Goal: Task Accomplishment & Management: Manage account settings

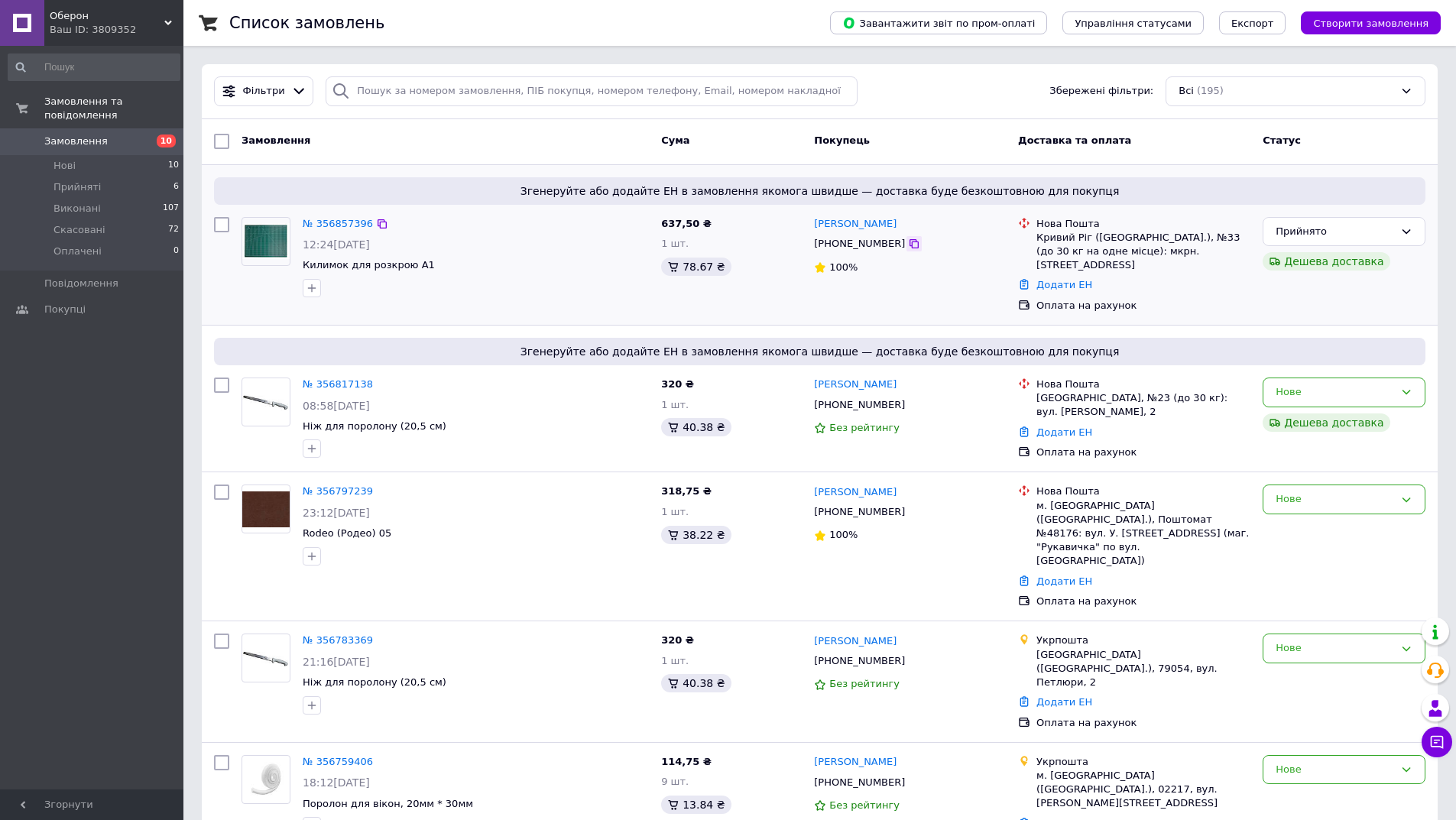
click at [910, 248] on icon at bounding box center [914, 244] width 9 height 9
click at [1045, 279] on link "Додати ЕН" at bounding box center [1064, 285] width 56 height 11
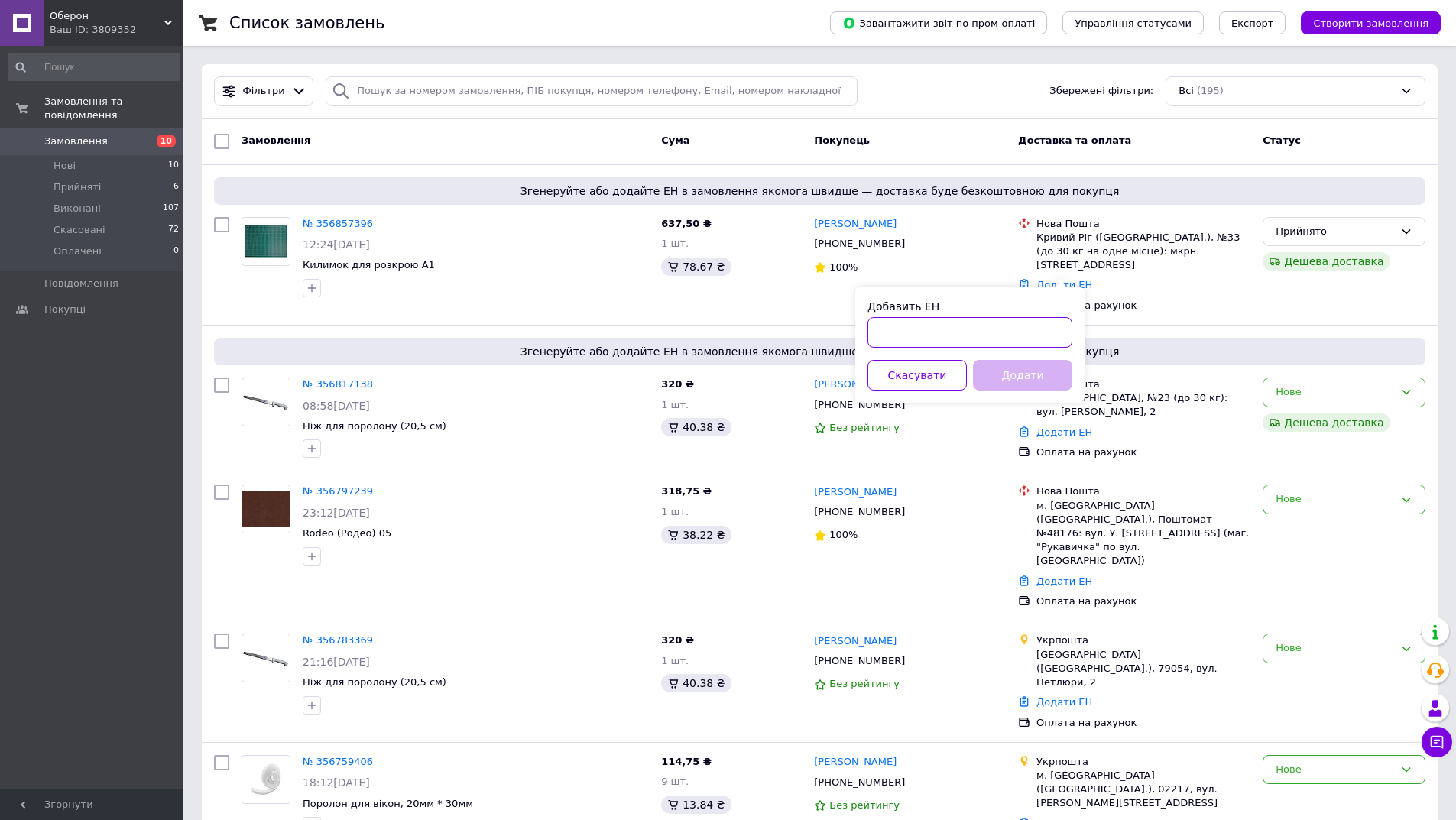
click at [992, 347] on input "Добавить ЕН" at bounding box center [970, 333] width 205 height 31
paste input "20400471928239"
type input "20400471928239"
click at [1002, 371] on button "Додати" at bounding box center [1023, 376] width 99 height 31
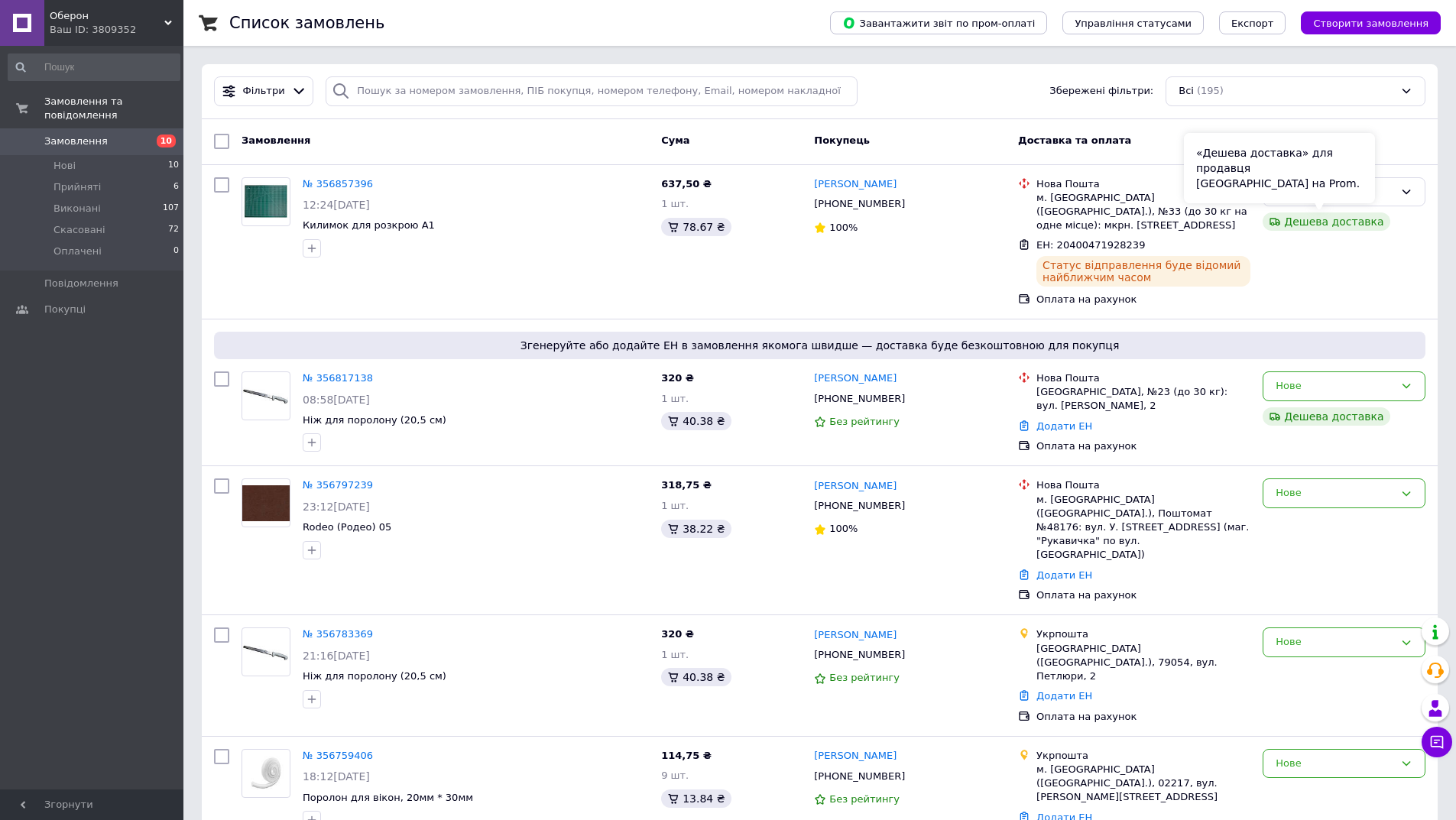
click at [1373, 193] on div "«Дешева доставка» для продавця [GEOGRAPHIC_DATA] на Prom." at bounding box center [1279, 168] width 191 height 71
click at [1386, 192] on div "Прийнято" at bounding box center [1335, 192] width 118 height 16
click at [1334, 224] on li "Виконано" at bounding box center [1344, 223] width 162 height 28
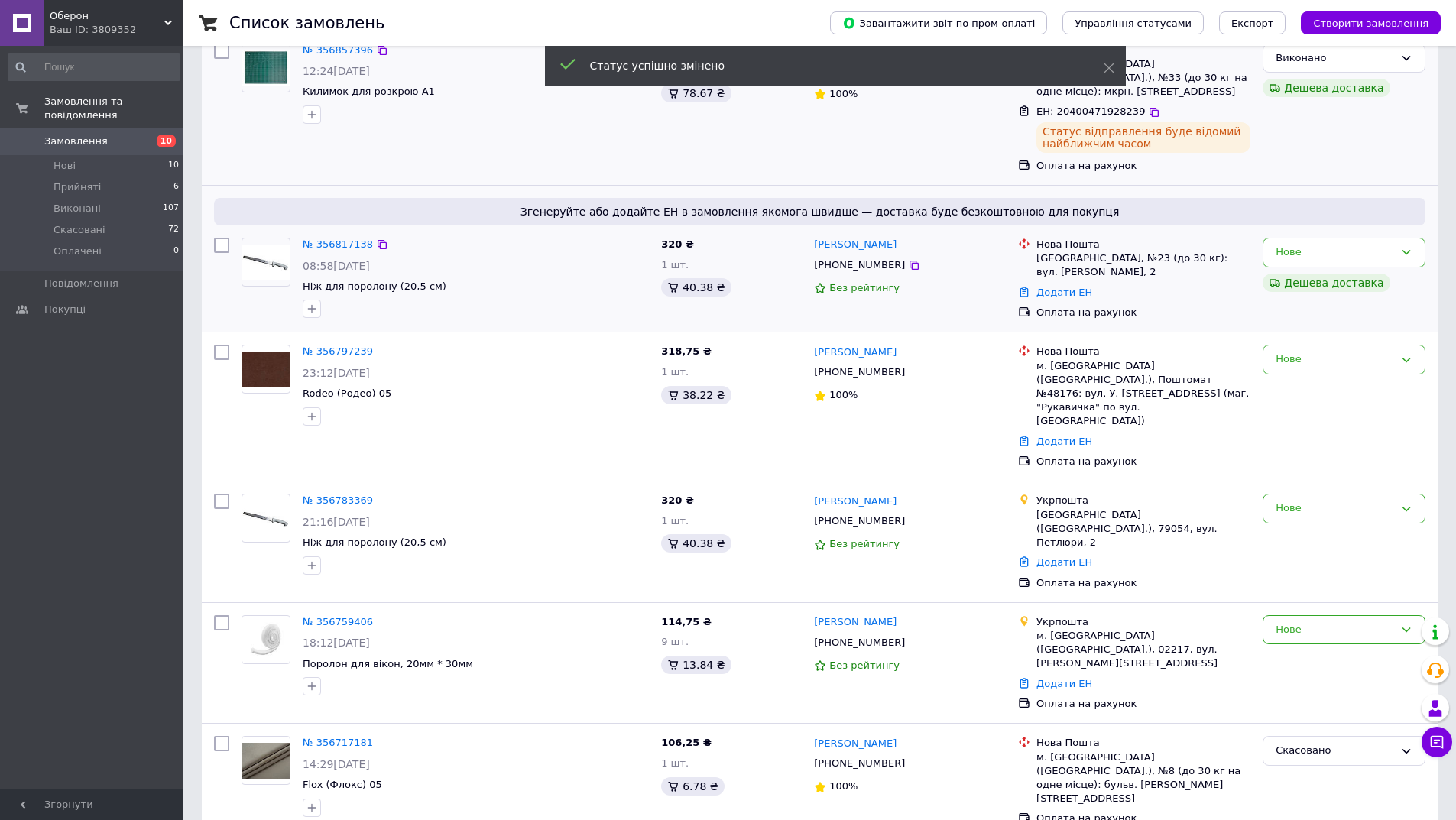
scroll to position [153, 0]
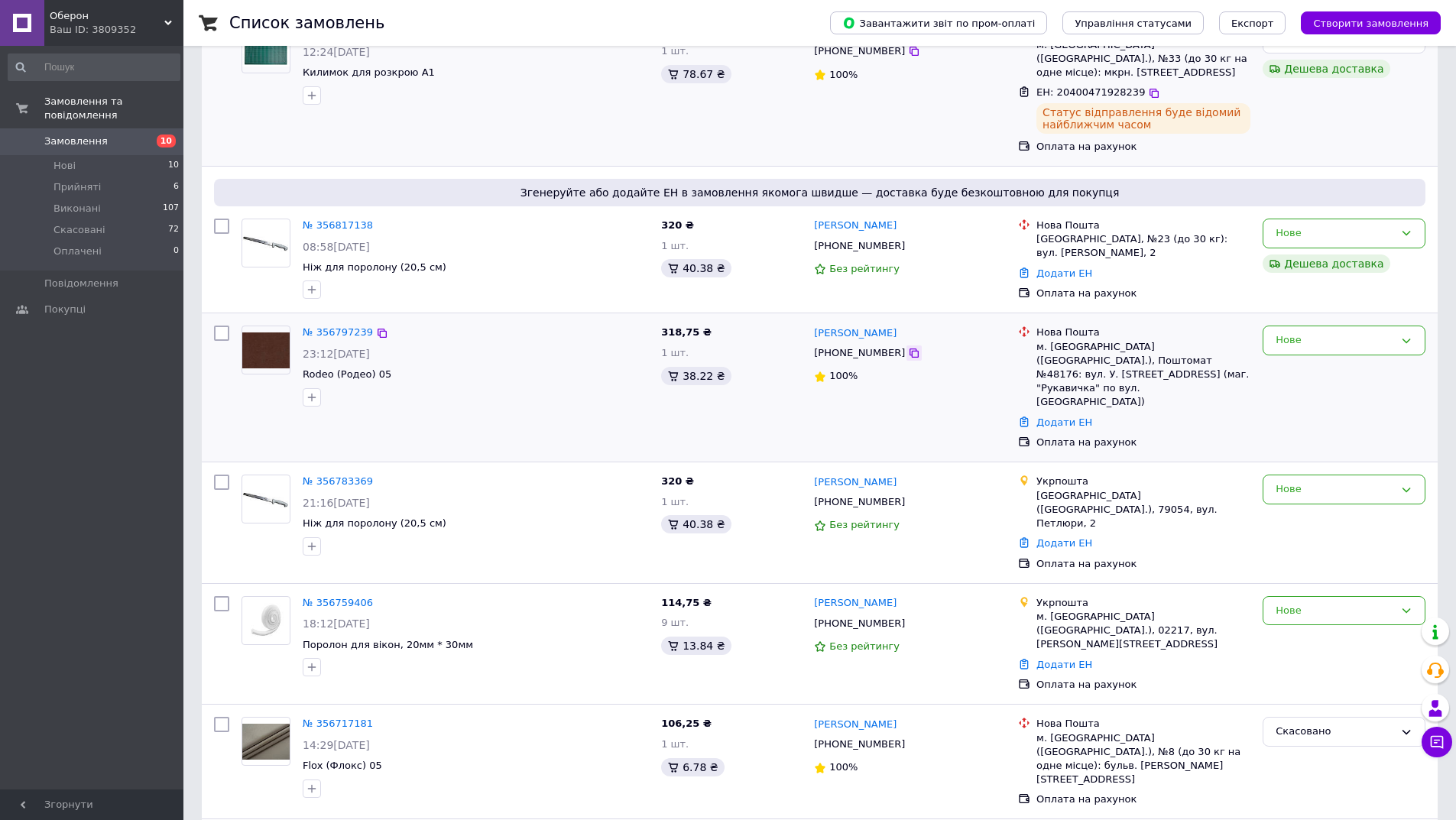
click at [910, 356] on icon at bounding box center [914, 352] width 9 height 9
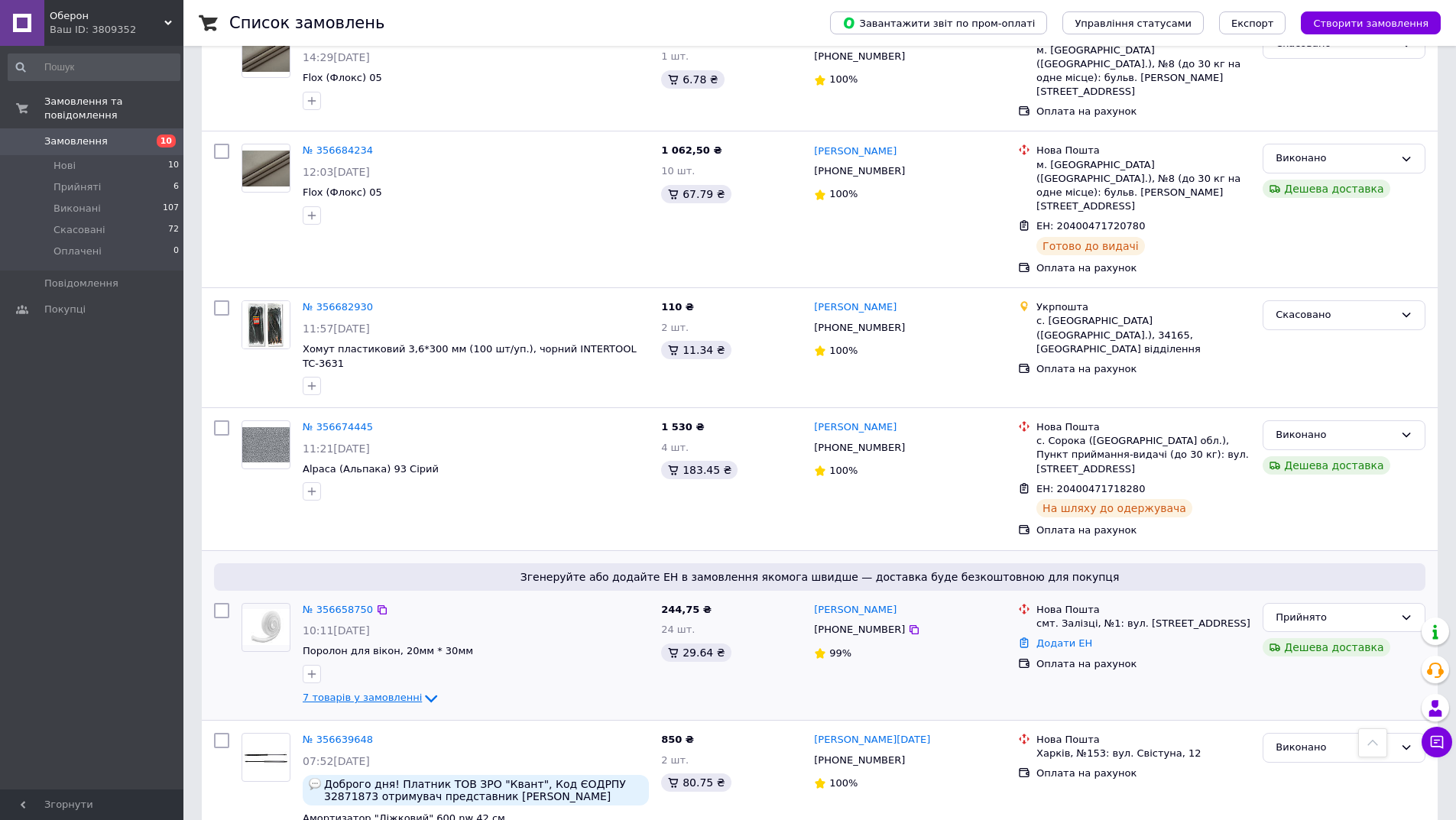
scroll to position [917, 0]
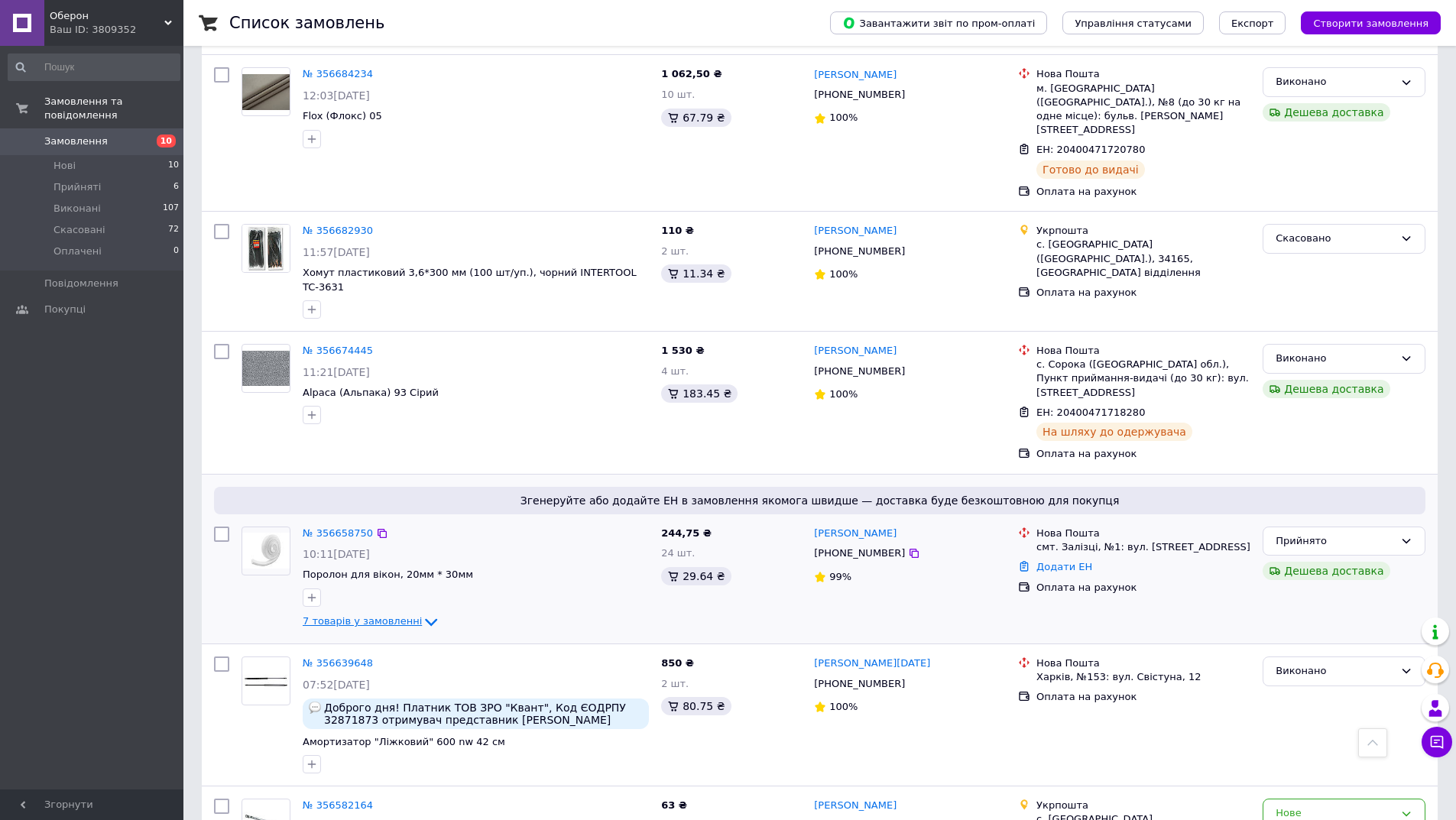
click at [373, 616] on span "7 товарів у замовленні" at bounding box center [362, 622] width 119 height 11
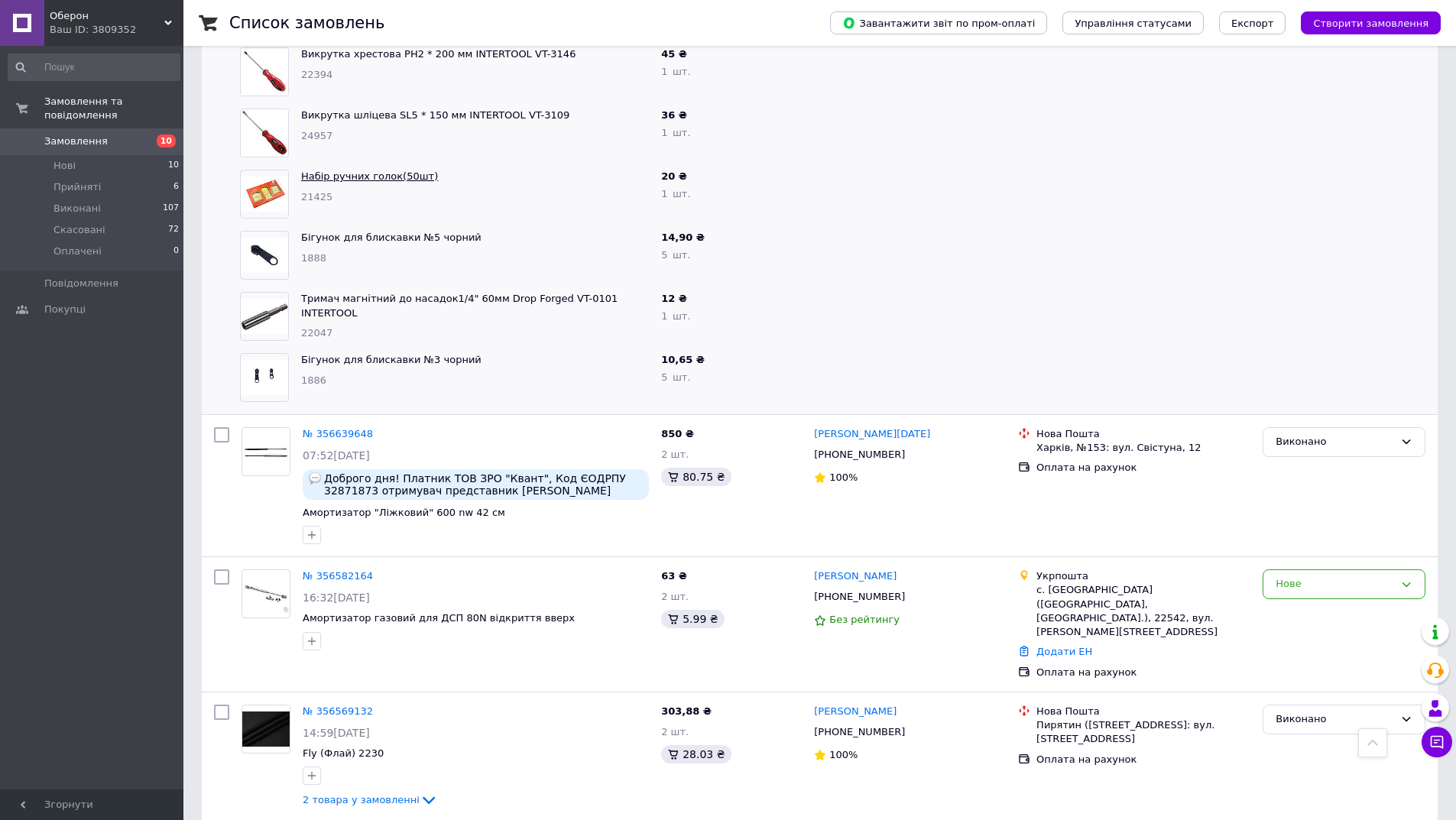
scroll to position [1606, 0]
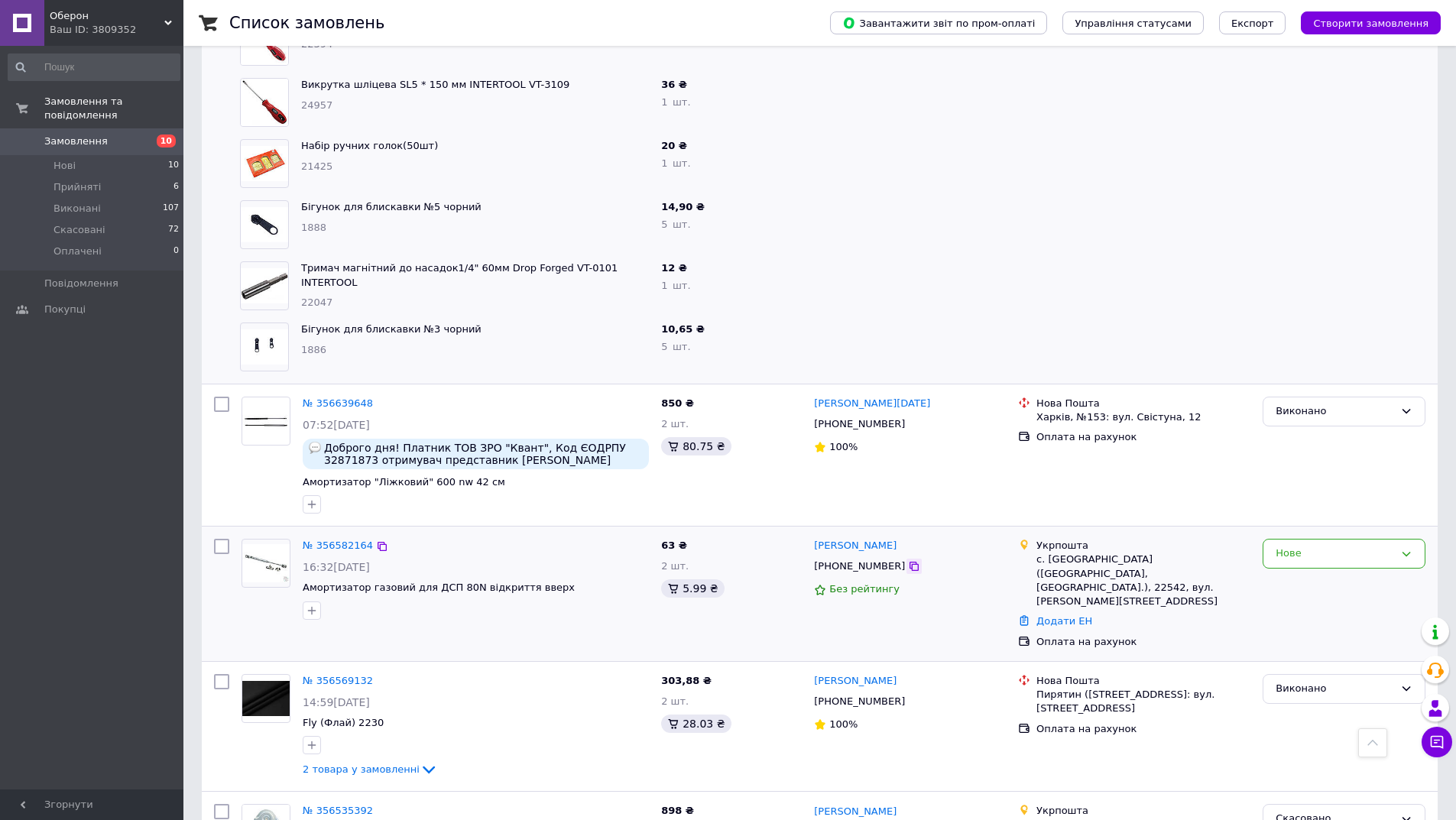
click at [908, 560] on icon at bounding box center [914, 566] width 12 height 12
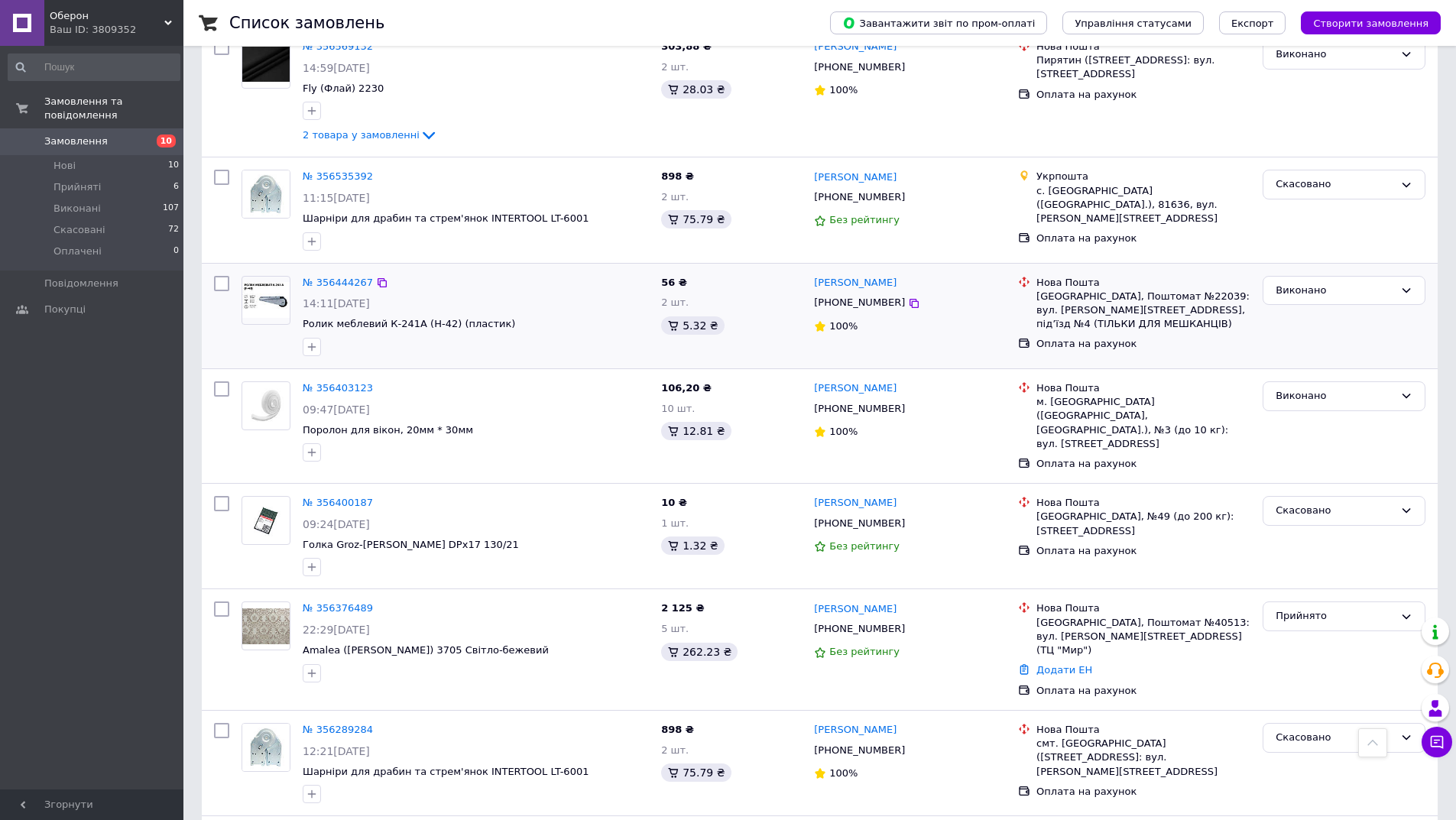
scroll to position [2260, 0]
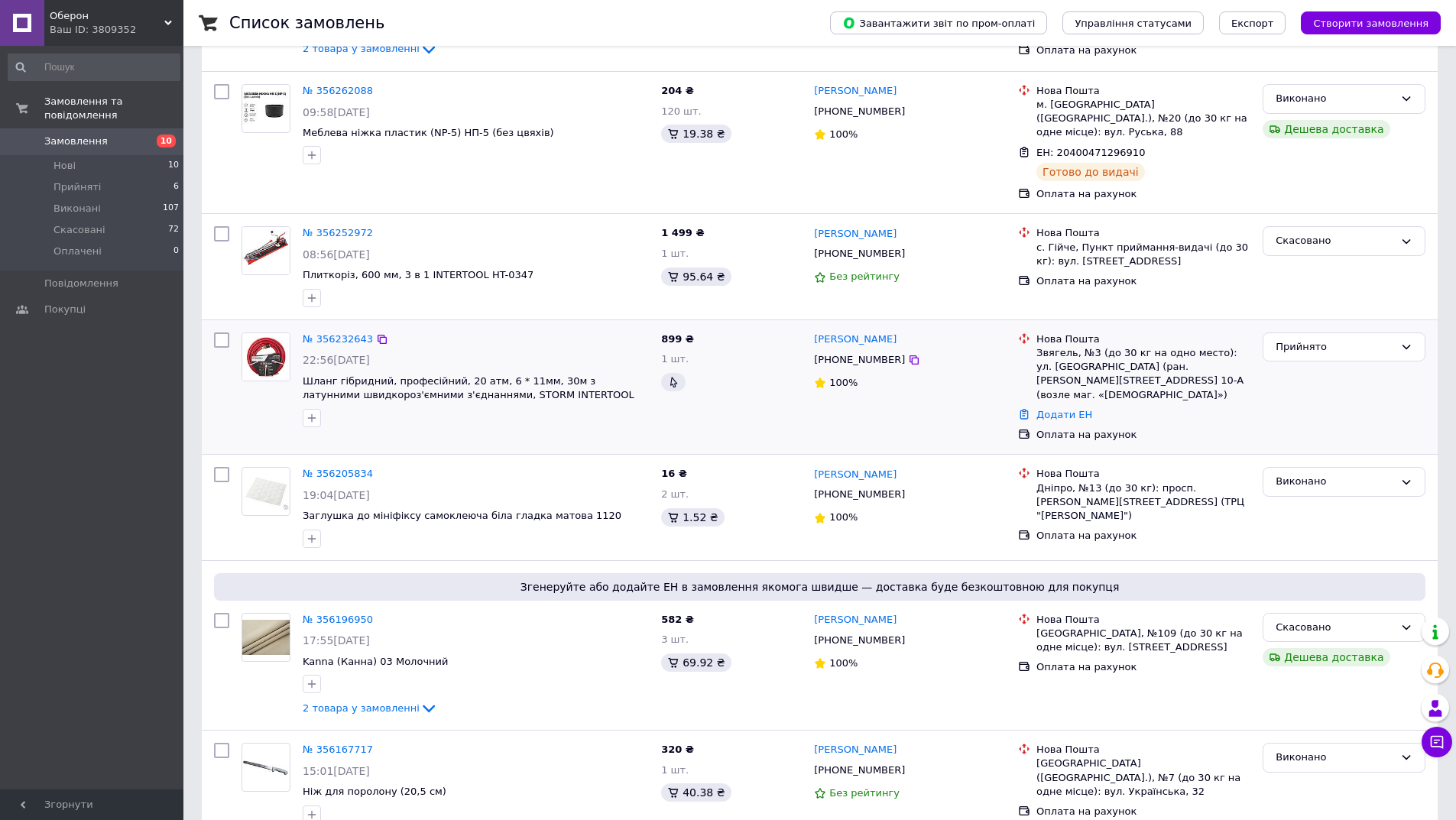
scroll to position [230, 0]
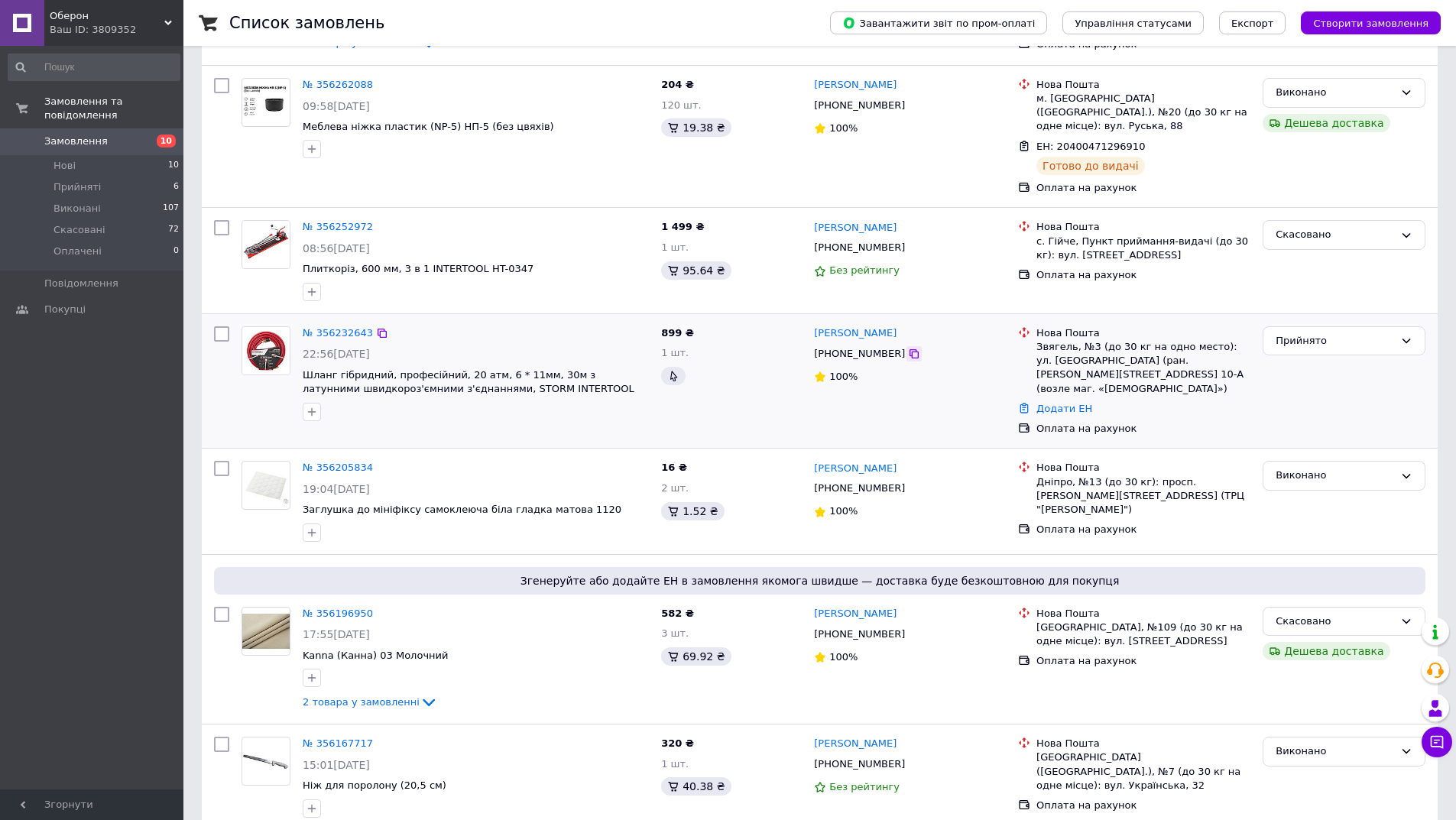
click at [908, 347] on icon at bounding box center [914, 353] width 12 height 12
click at [1297, 326] on div "Прийнято" at bounding box center [1344, 341] width 163 height 30
click at [1292, 361] on li "Виконано" at bounding box center [1344, 373] width 162 height 28
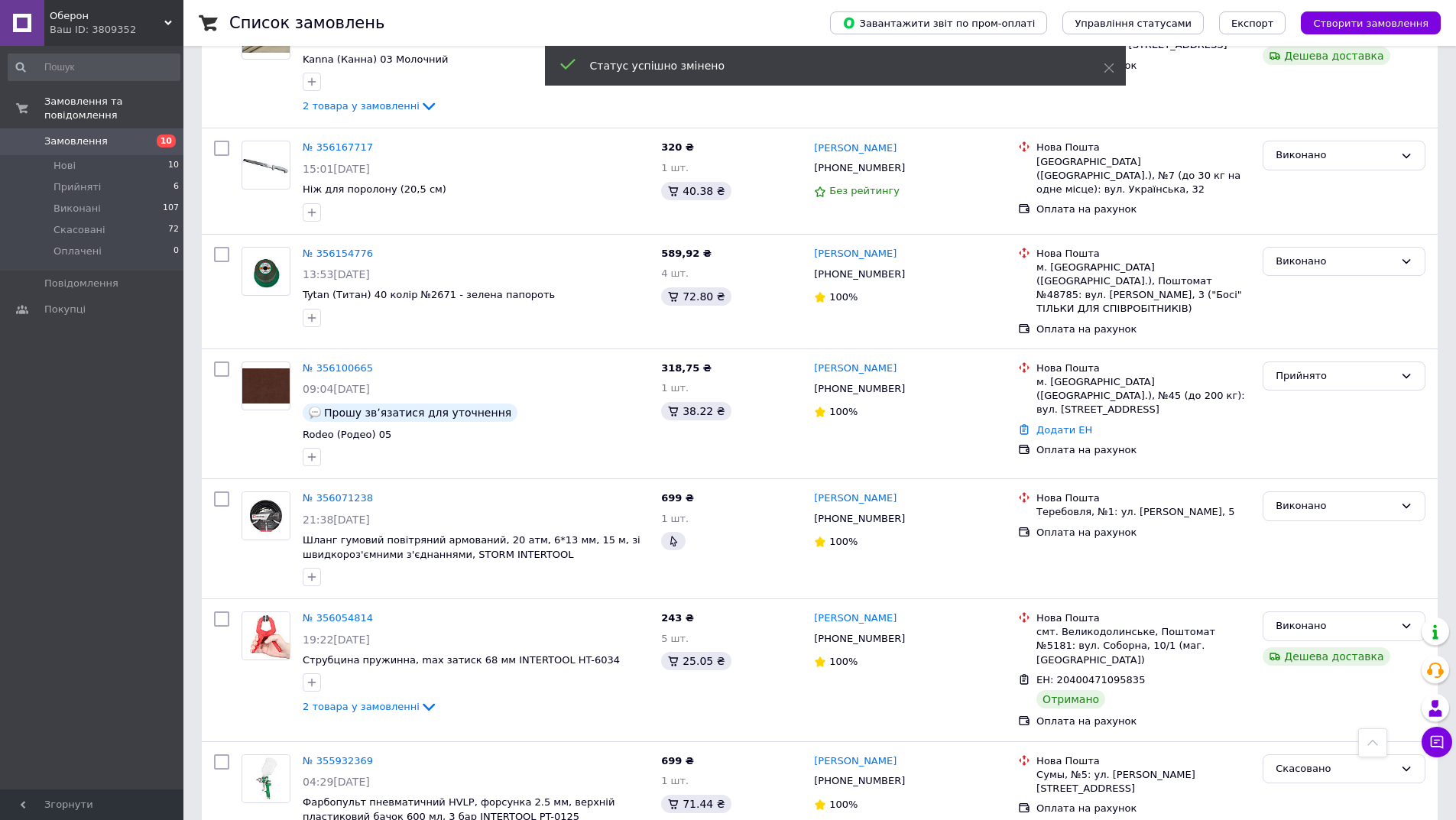
scroll to position [841, 0]
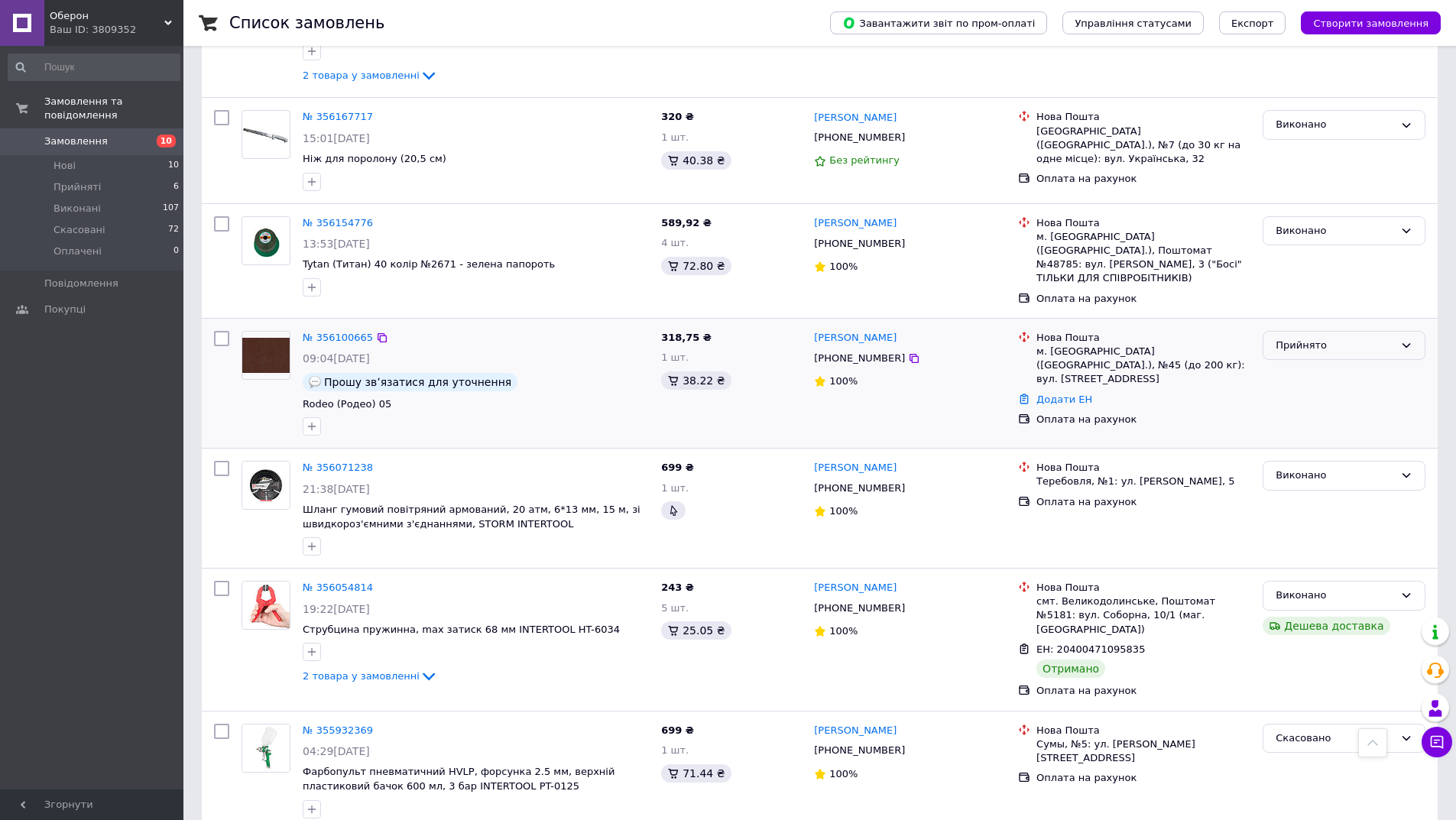
click at [1289, 338] on div "Прийнято" at bounding box center [1335, 346] width 118 height 16
click at [1299, 363] on li "Виконано" at bounding box center [1344, 377] width 162 height 28
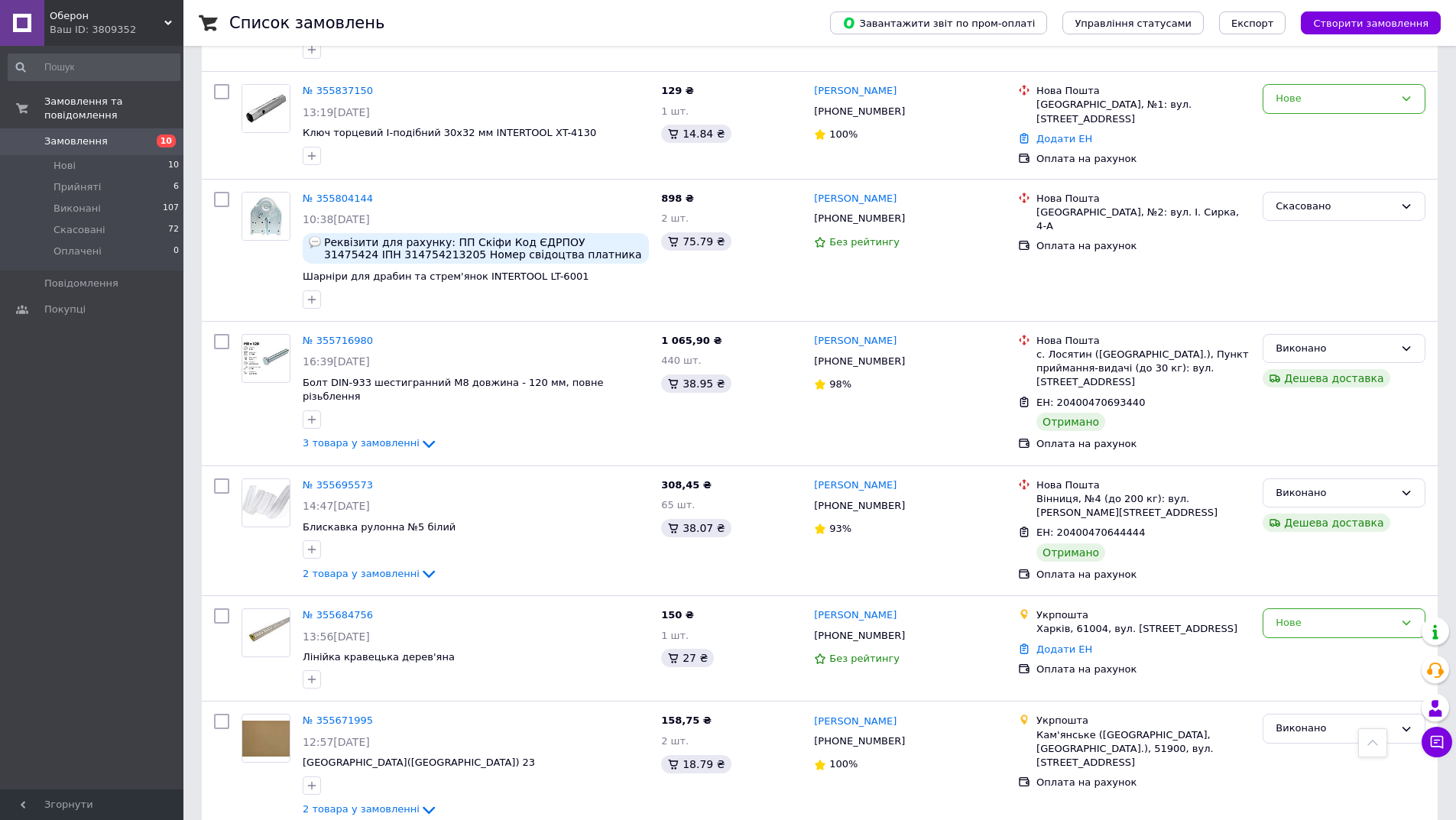
scroll to position [1836, 0]
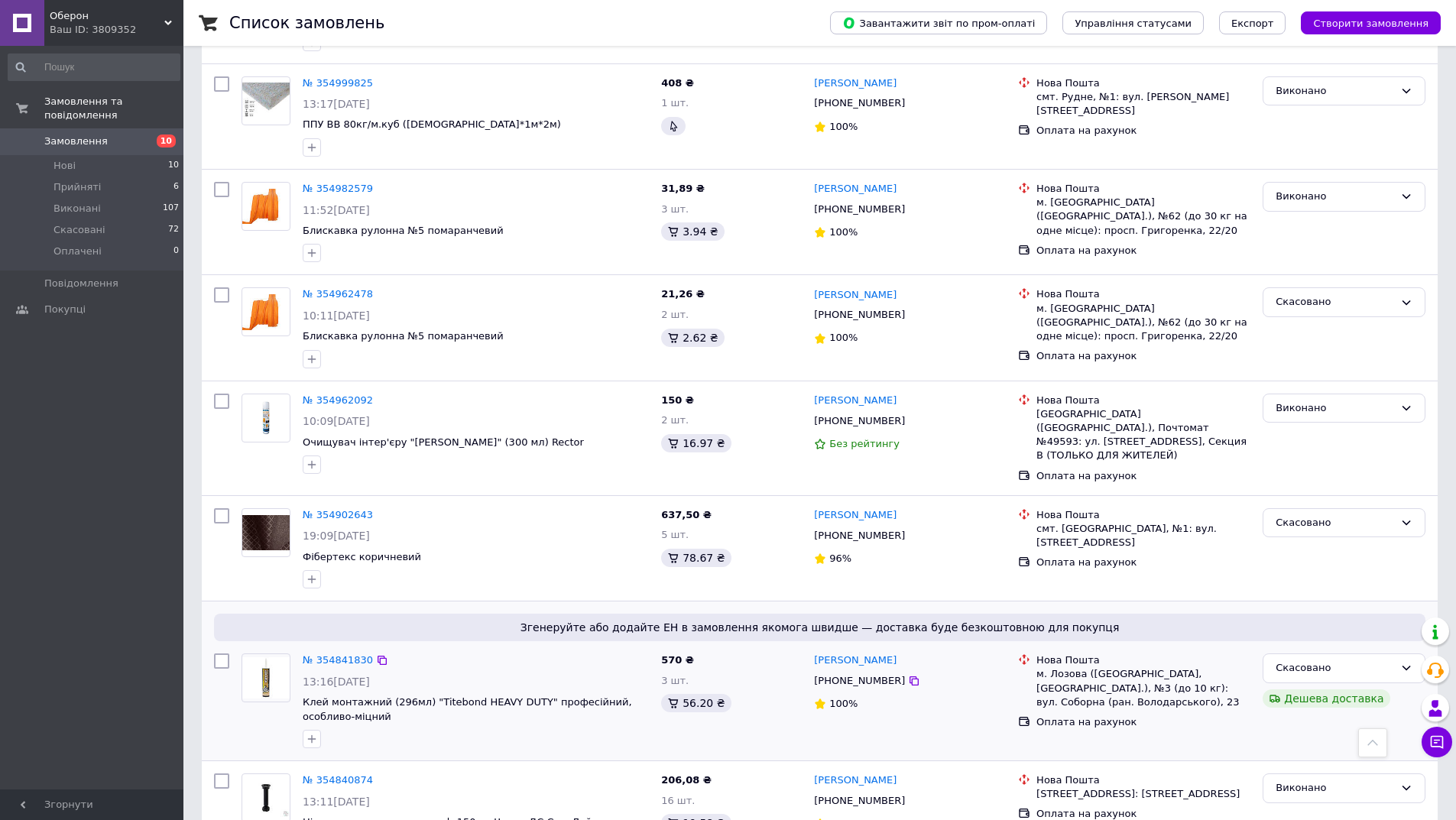
scroll to position [1680, 0]
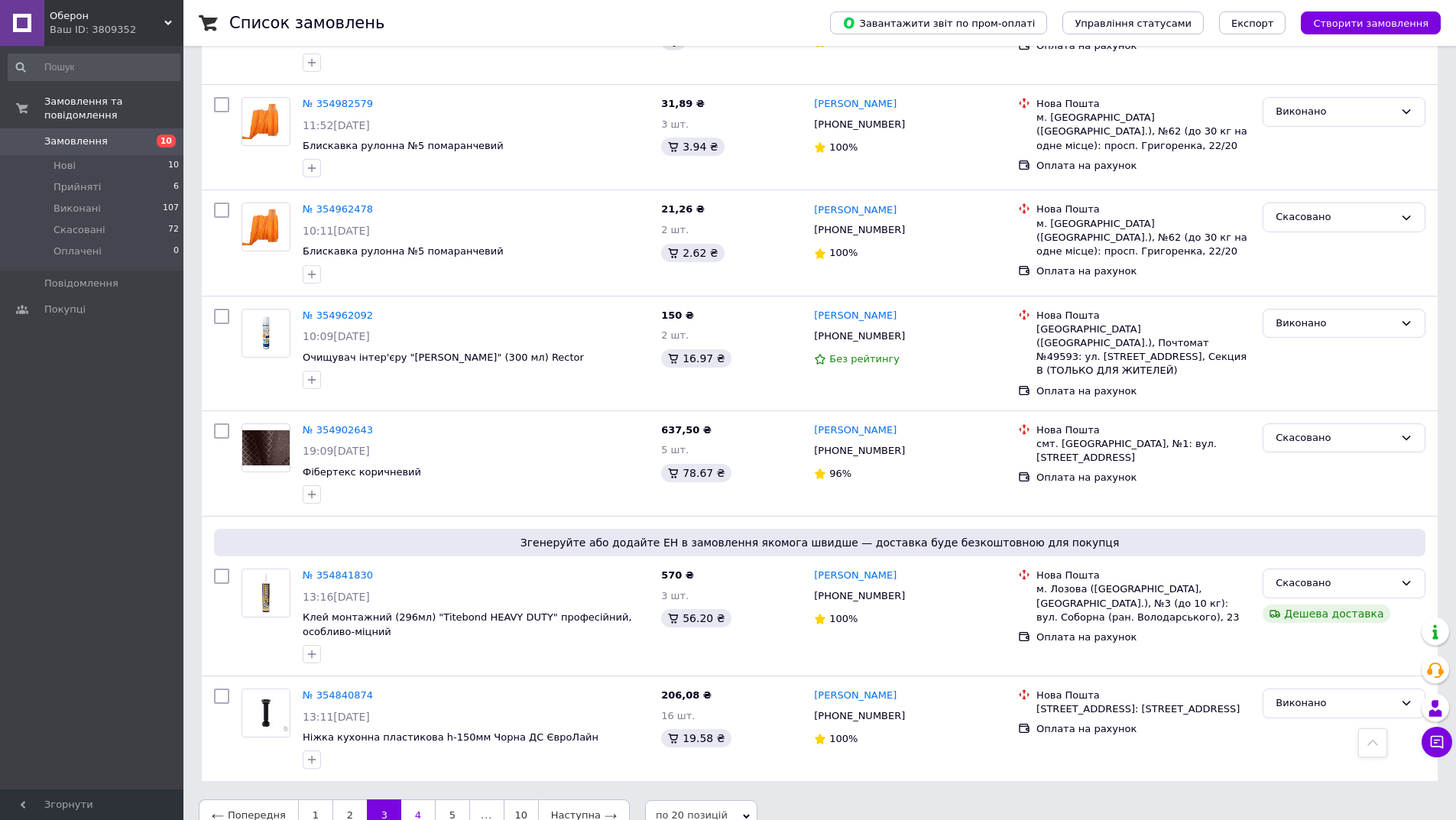
click at [419, 800] on link "4" at bounding box center [417, 816] width 33 height 32
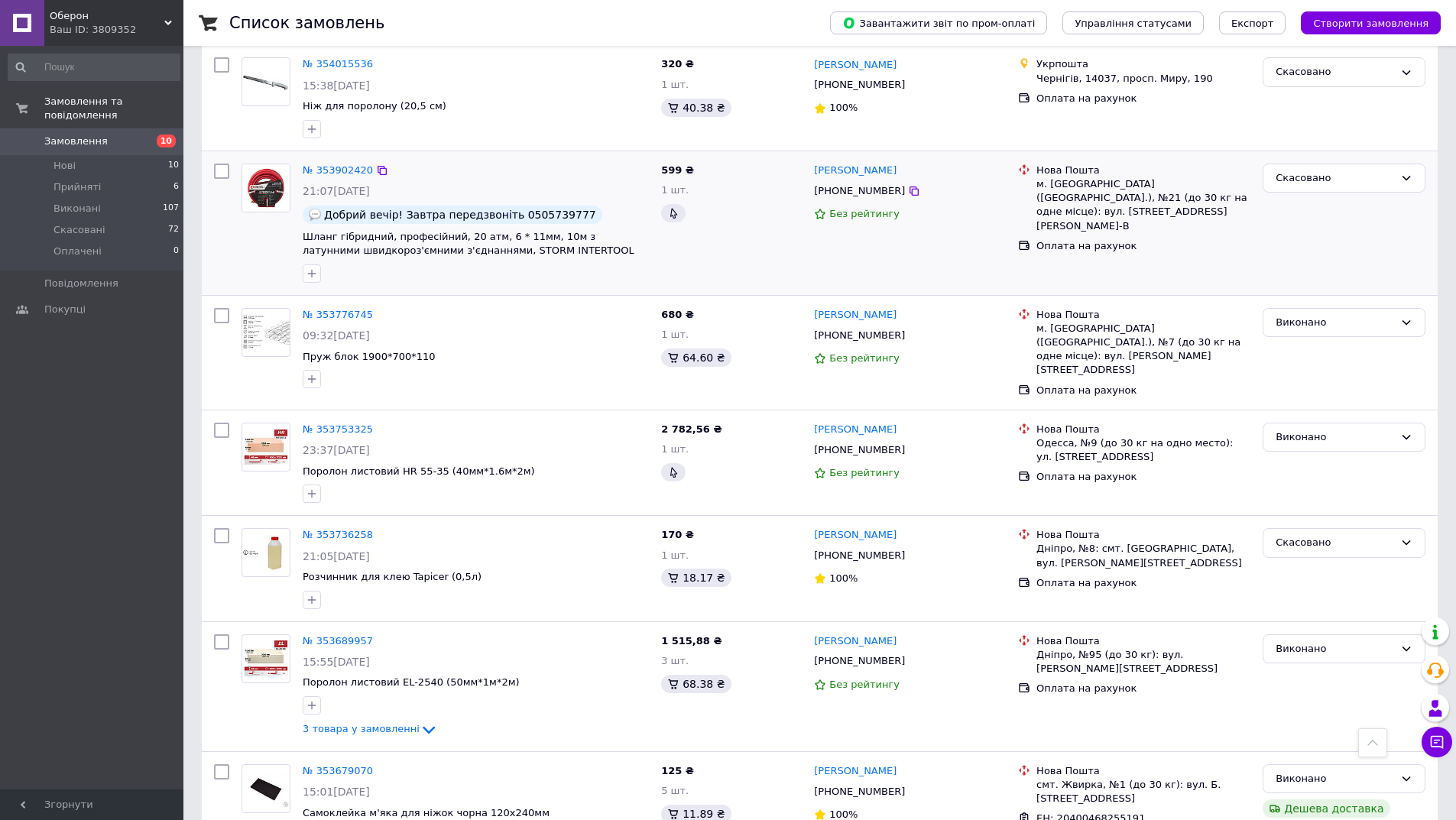
scroll to position [1834, 0]
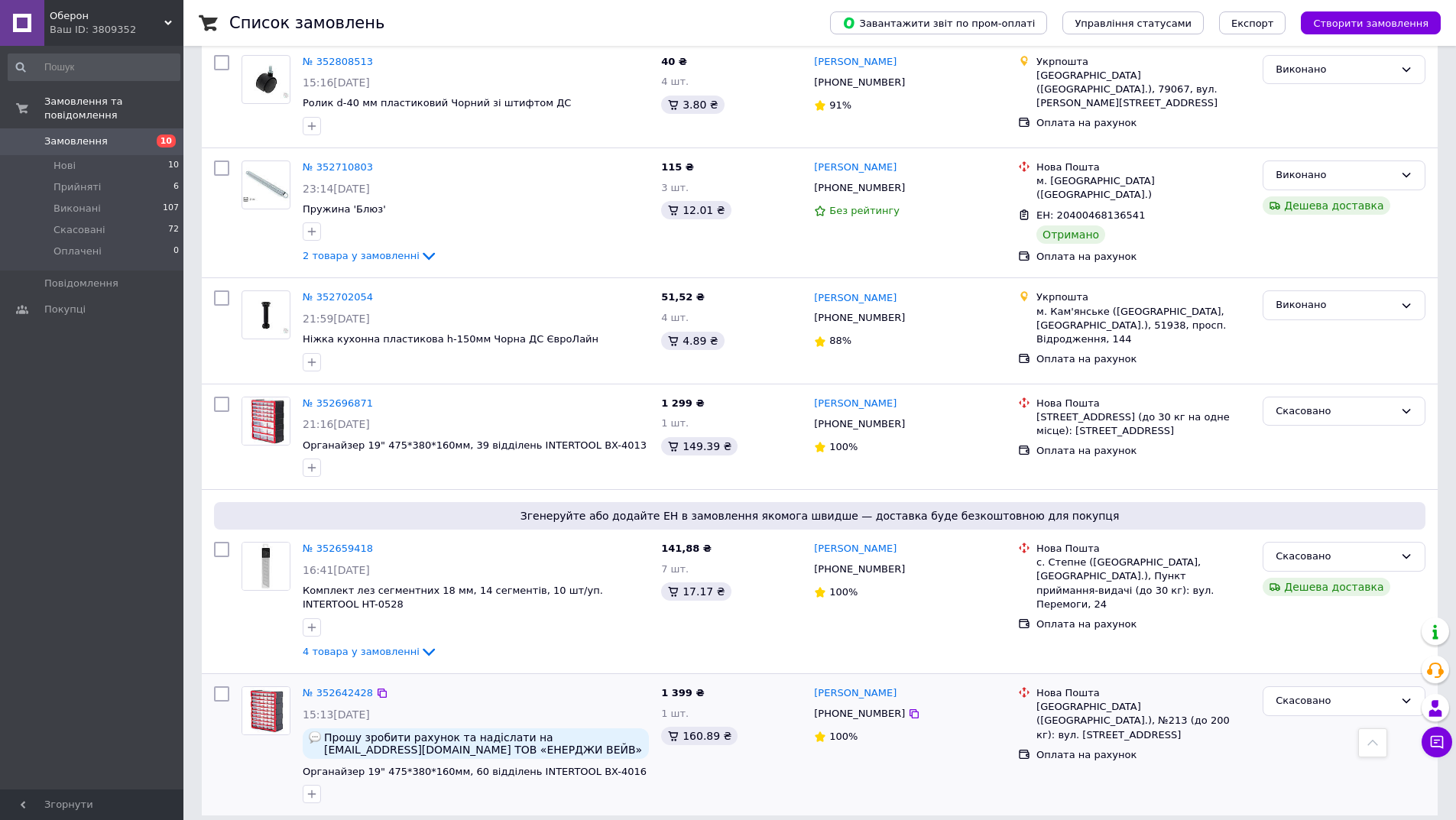
scroll to position [1788, 0]
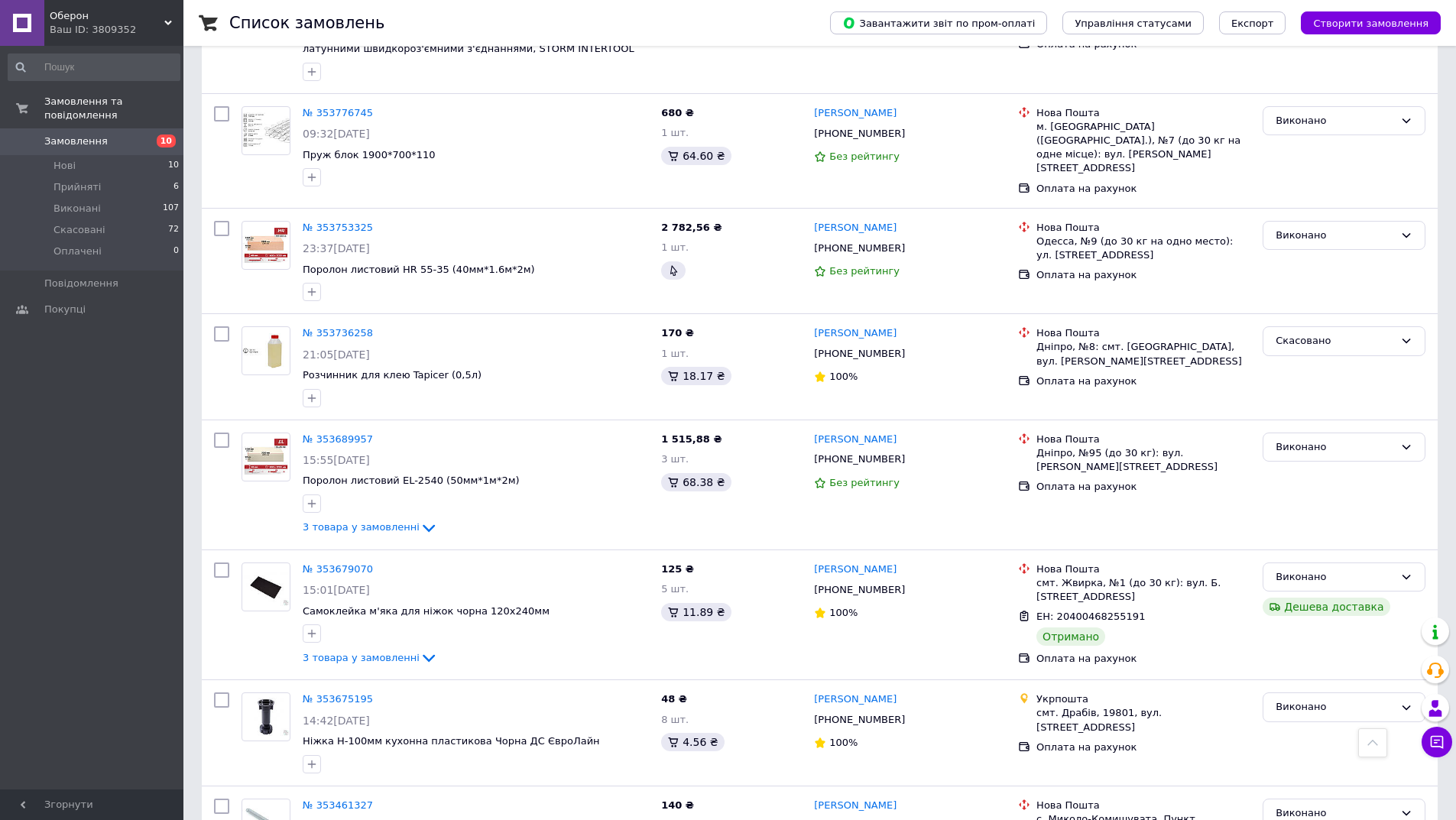
scroll to position [1834, 0]
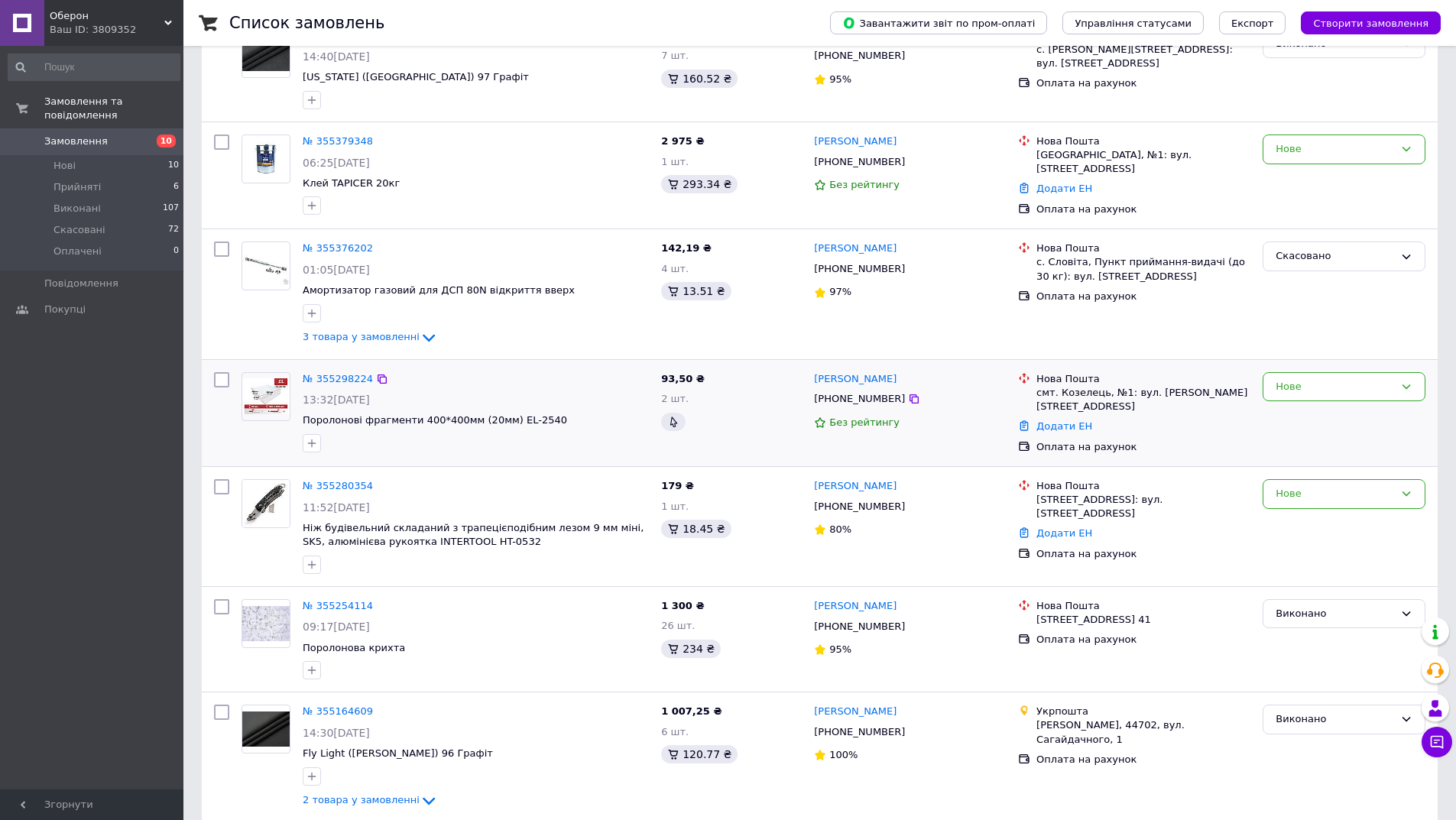
scroll to position [153, 0]
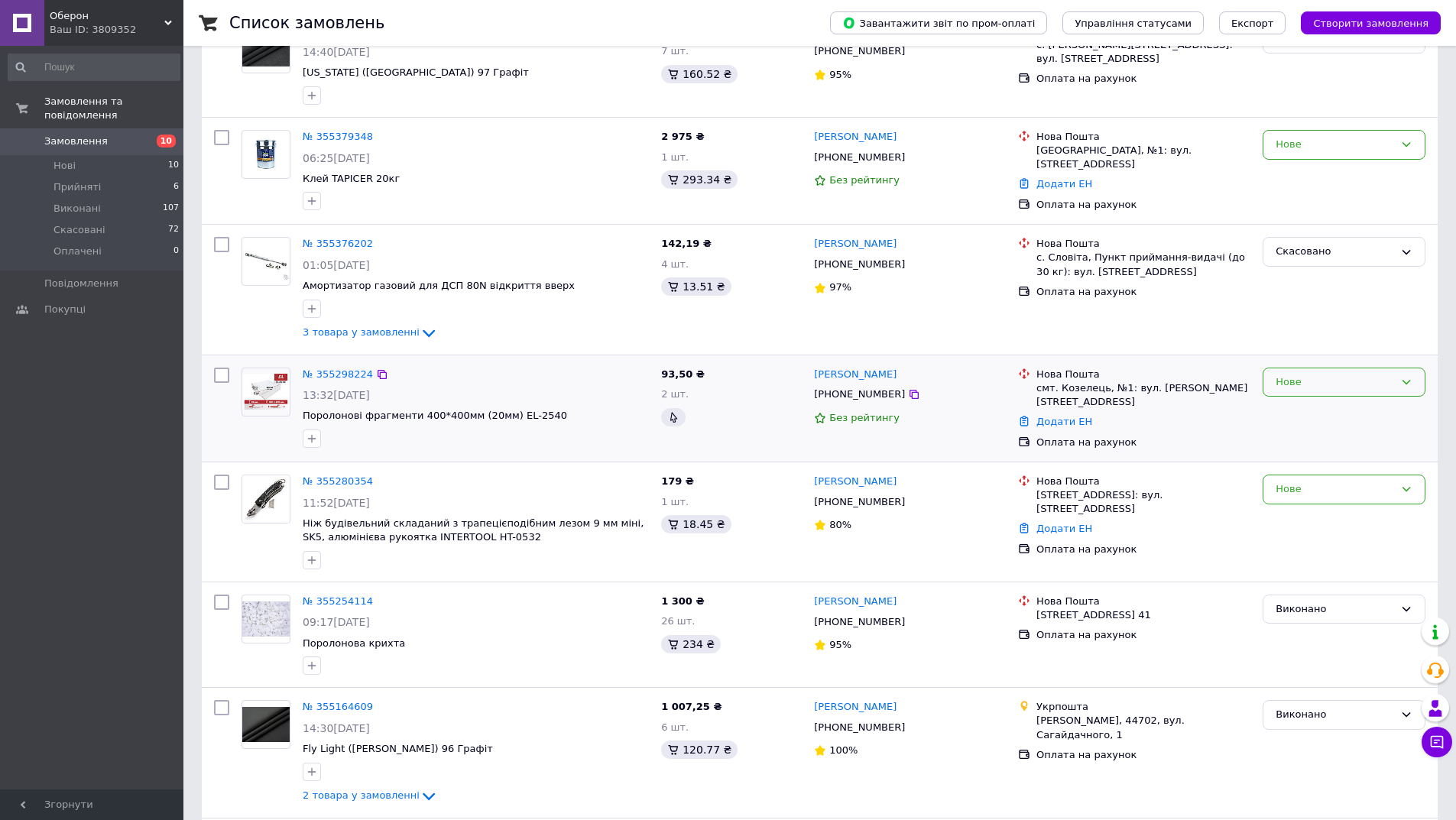
click at [1358, 379] on div "Нове" at bounding box center [1335, 382] width 118 height 16
click at [1311, 463] on li "Скасовано" at bounding box center [1344, 469] width 162 height 28
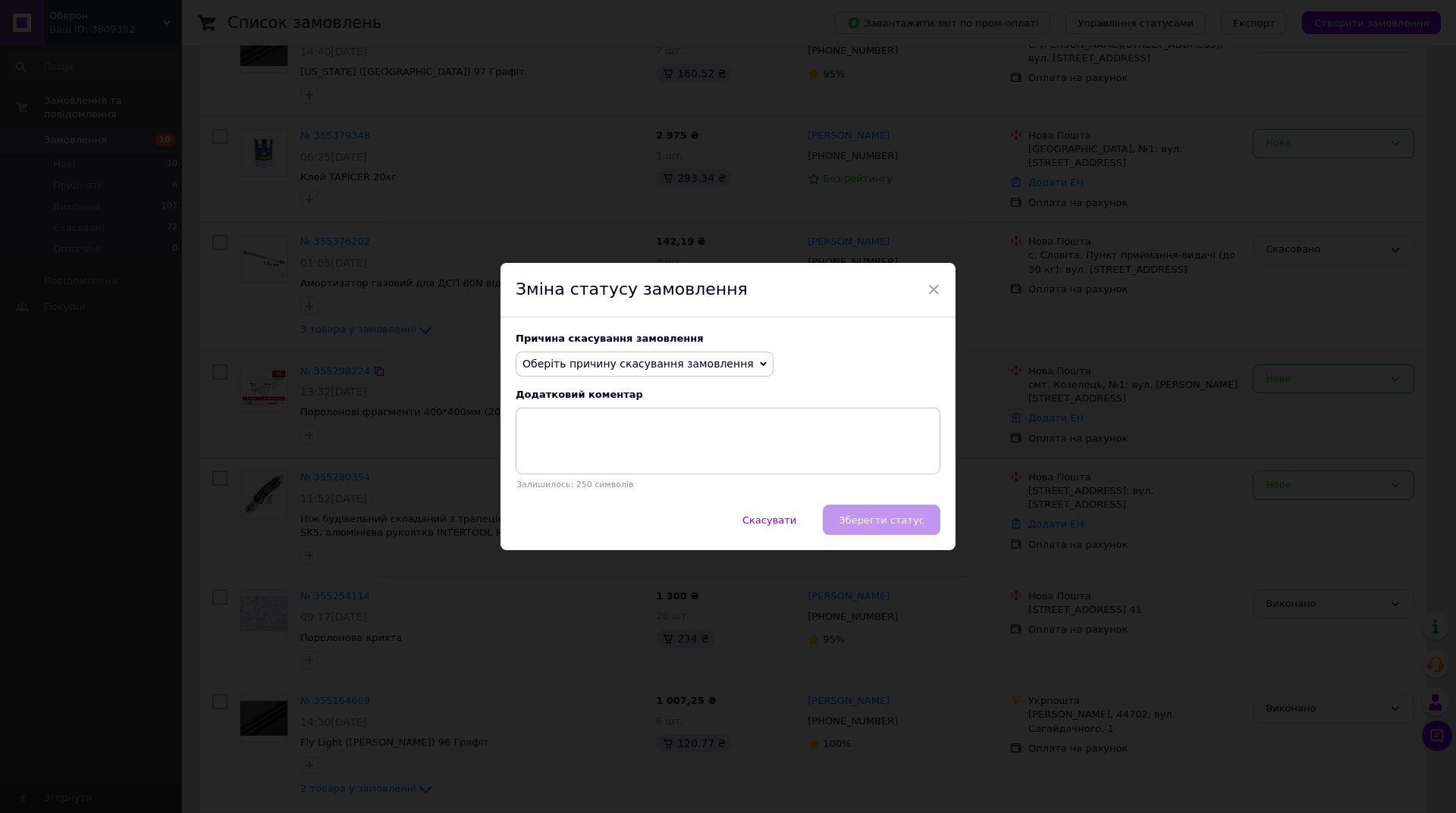
click at [726, 366] on span "Оберіть причину скасування замовлення" at bounding box center [644, 365] width 258 height 26
click at [639, 461] on li "На прохання покупця" at bounding box center [644, 458] width 256 height 21
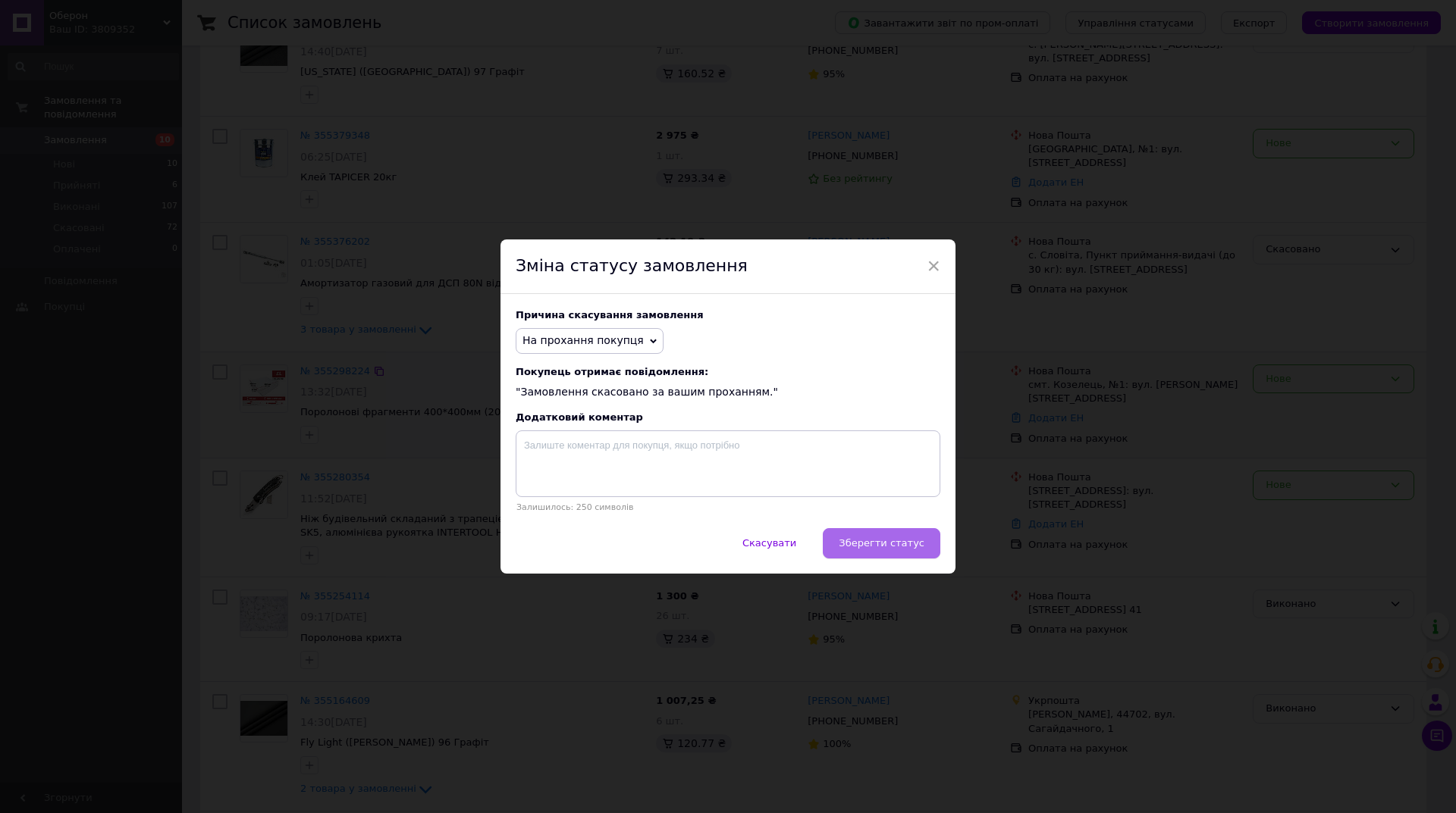
click at [881, 542] on span "Зберегти статус" at bounding box center [882, 543] width 85 height 11
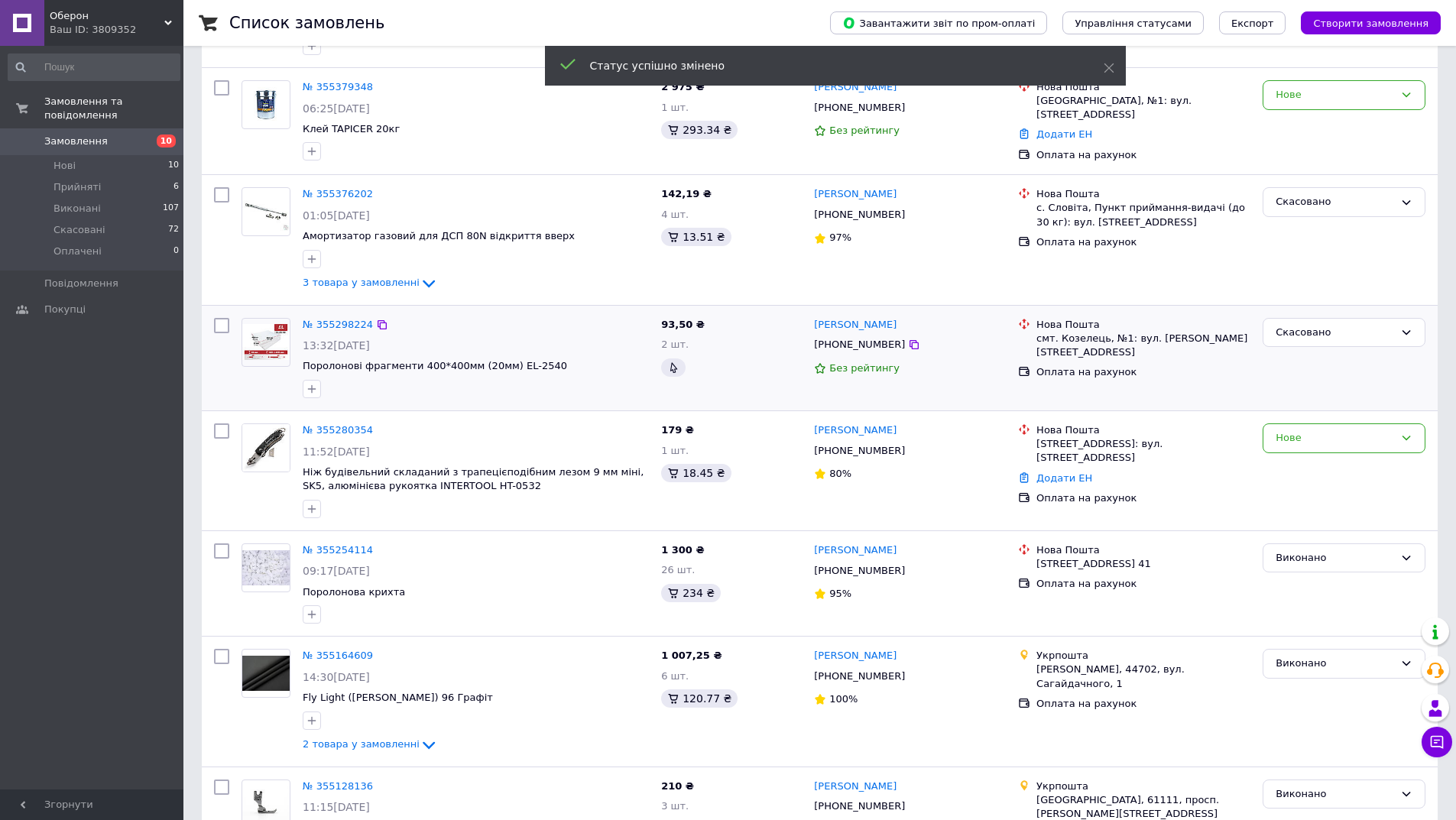
scroll to position [230, 0]
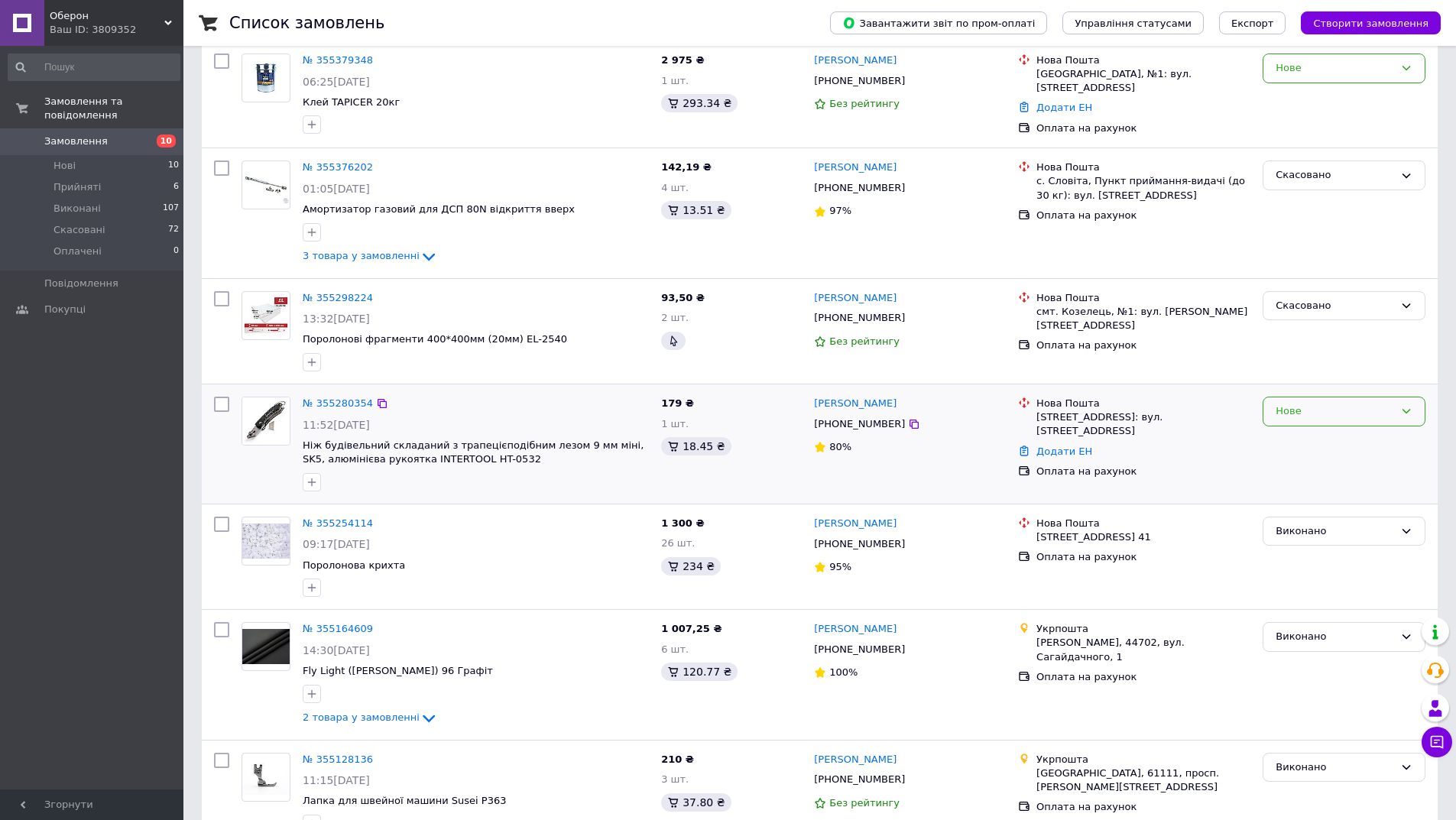
click at [1322, 407] on div "Нове" at bounding box center [1335, 412] width 118 height 16
click at [1303, 496] on li "Скасовано" at bounding box center [1344, 499] width 162 height 28
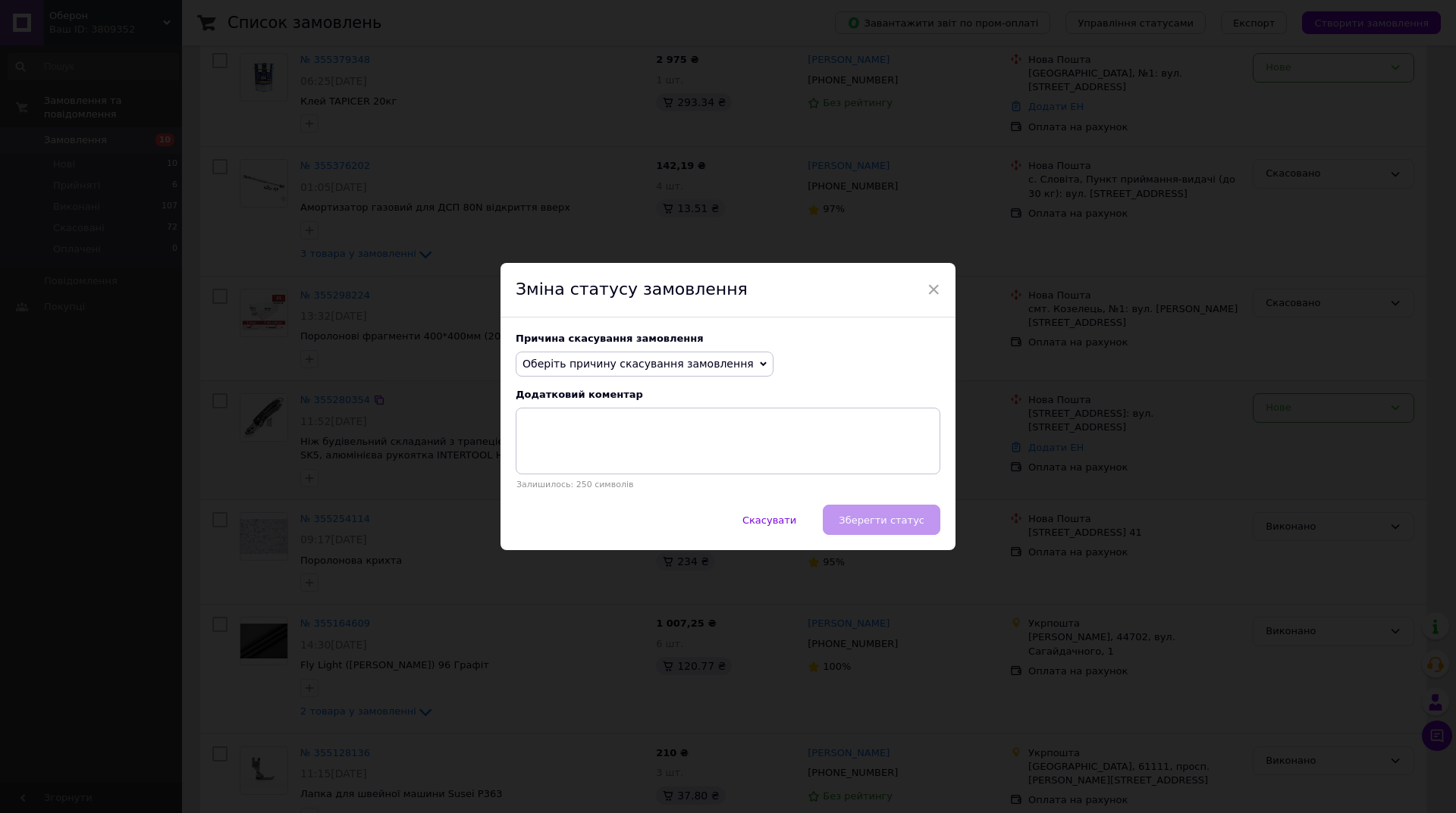
click at [721, 370] on span "Оберіть причину скасування замовлення" at bounding box center [638, 363] width 231 height 12
click at [644, 456] on li "На прохання покупця" at bounding box center [644, 458] width 256 height 21
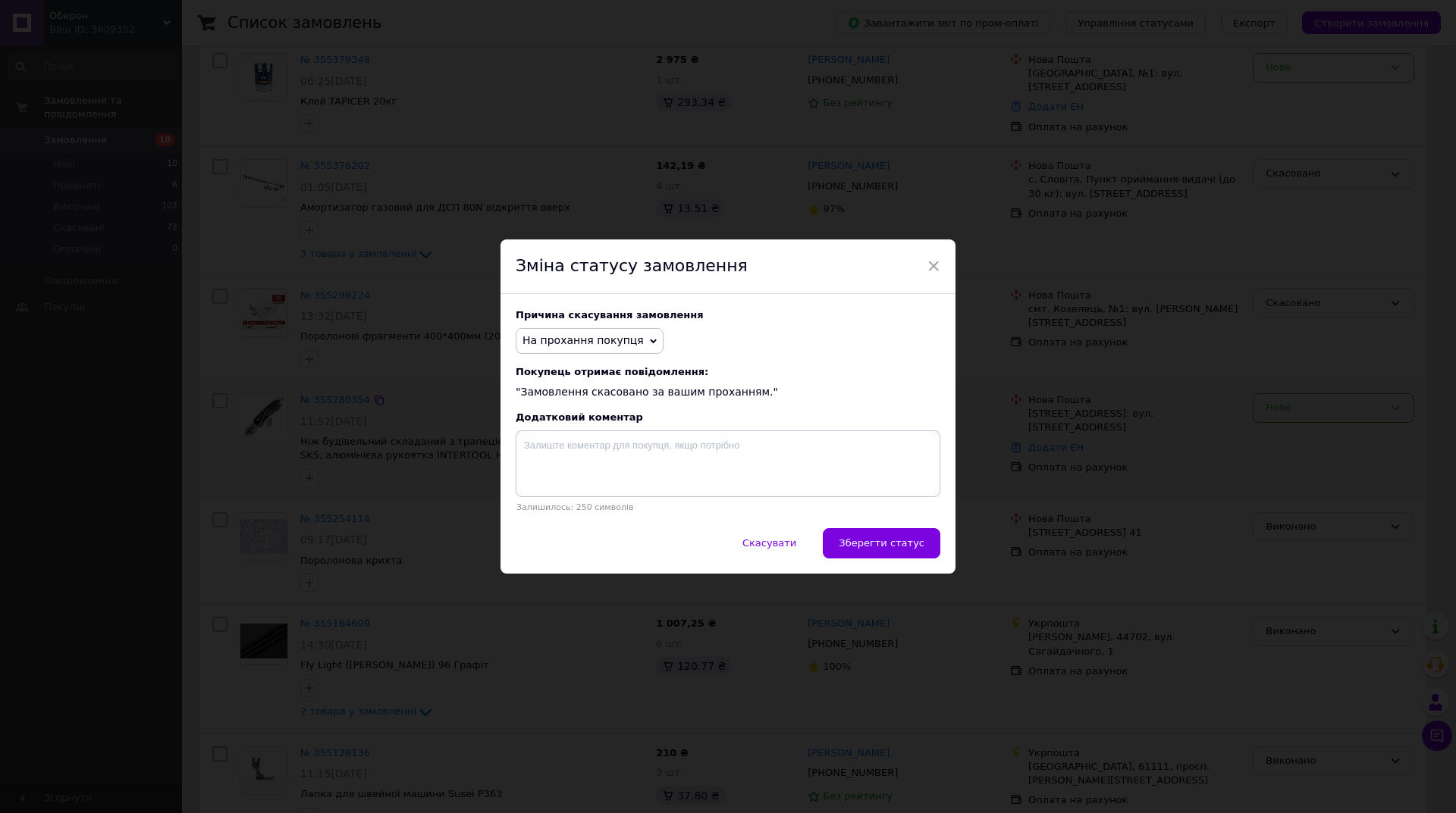
click at [923, 547] on button "Зберегти статус" at bounding box center [882, 543] width 118 height 31
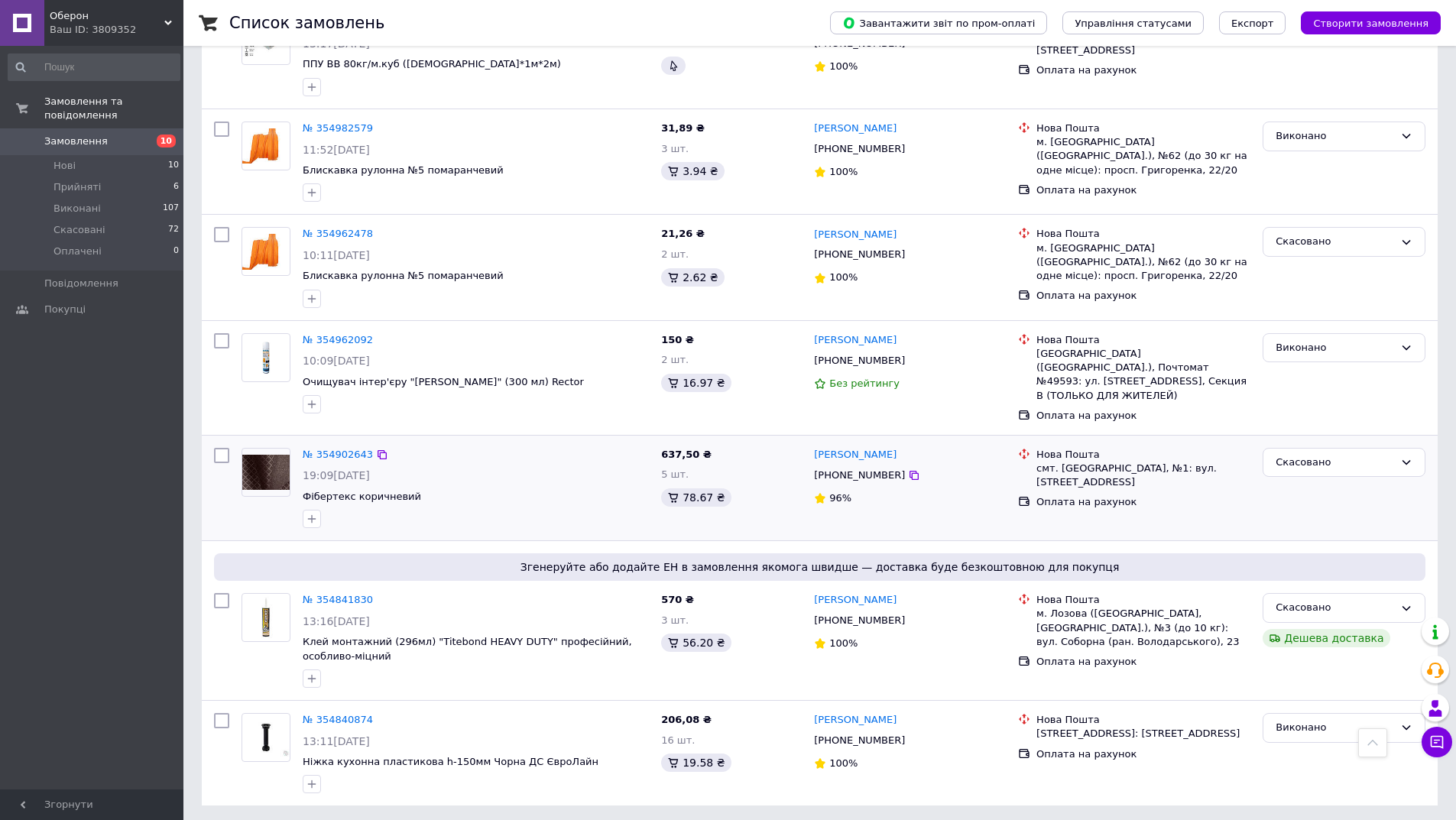
scroll to position [1678, 0]
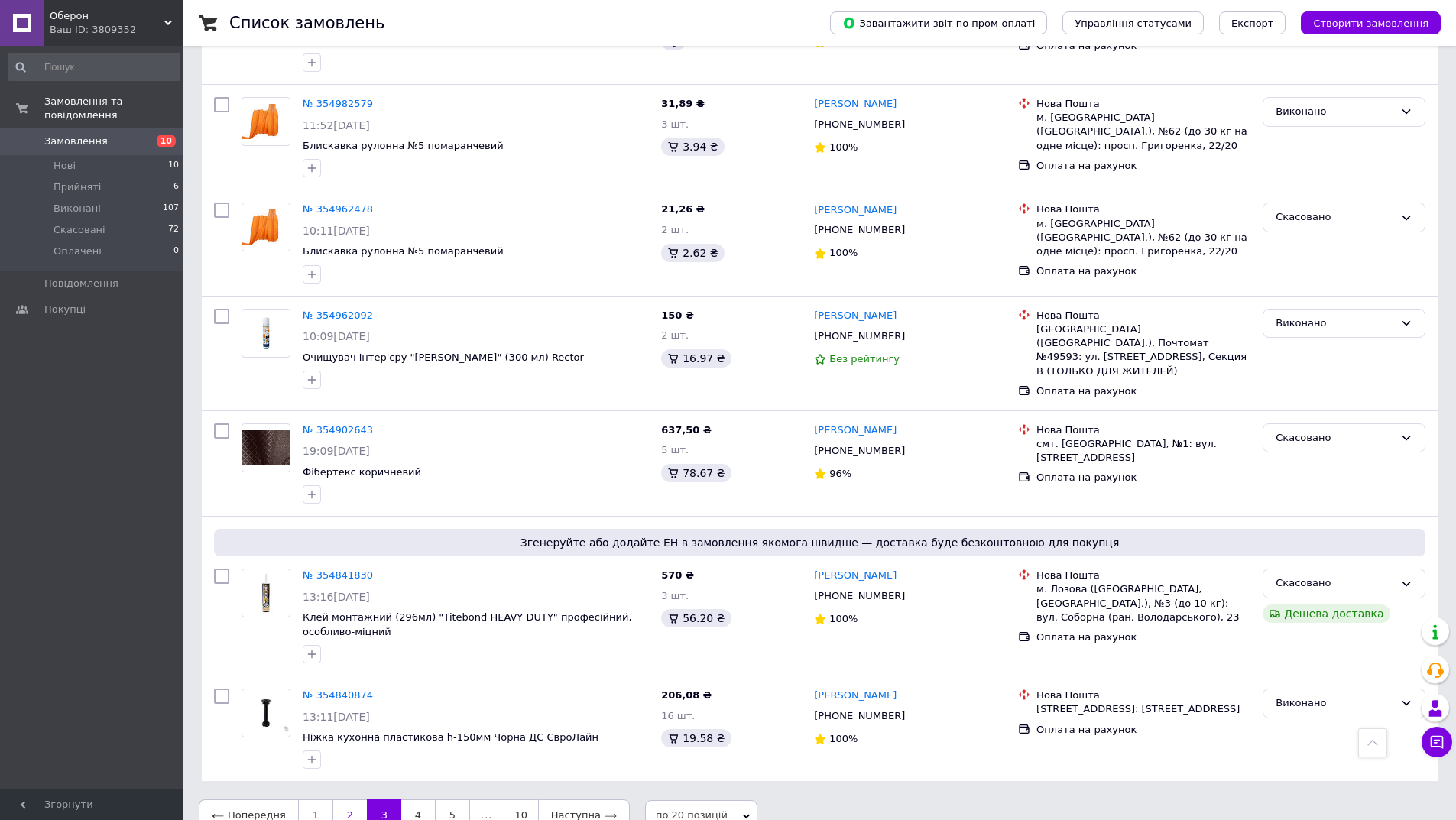
click at [353, 800] on link "2" at bounding box center [350, 816] width 34 height 32
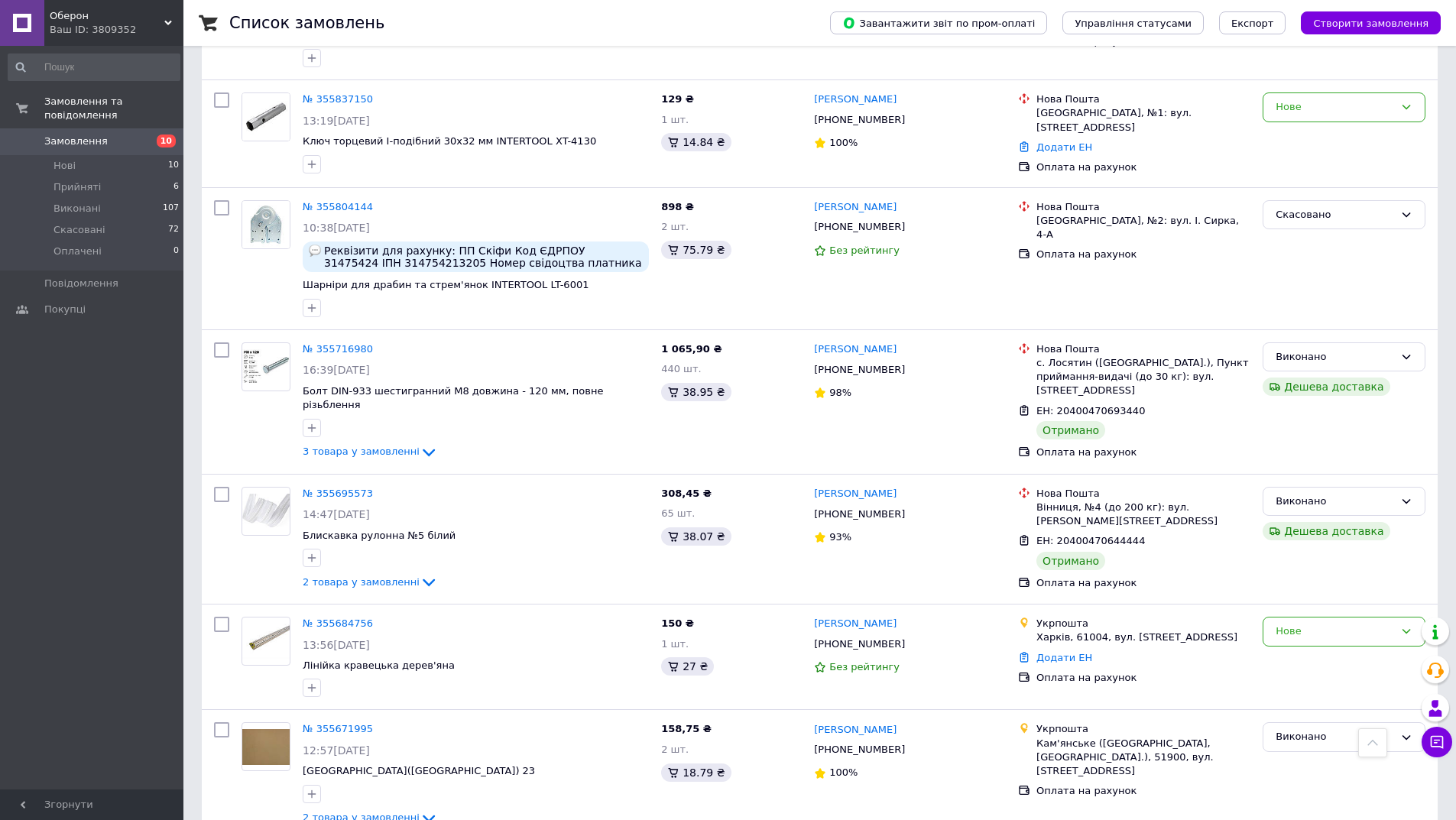
scroll to position [1835, 0]
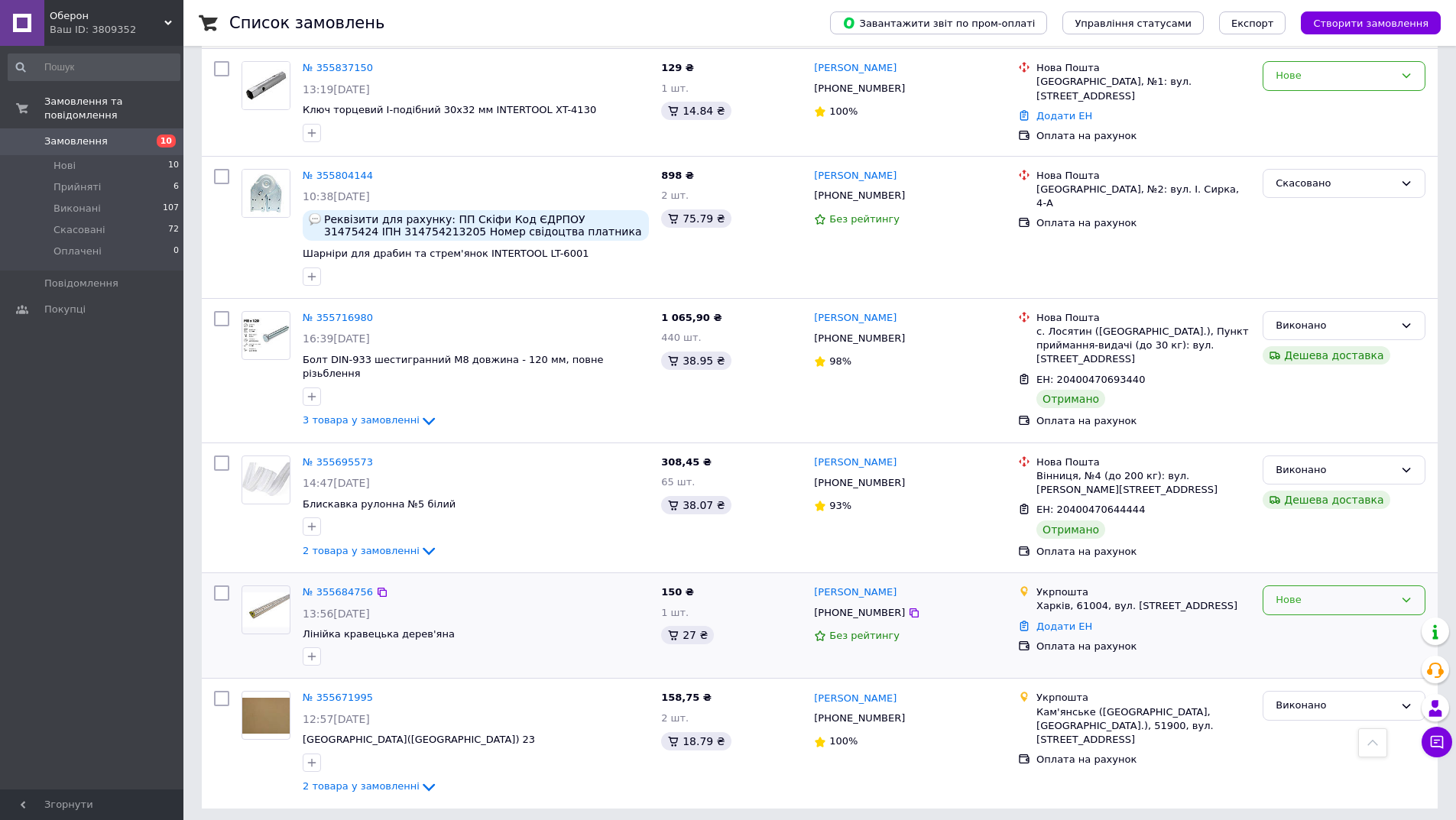
click at [1344, 593] on div "Нове" at bounding box center [1335, 601] width 118 height 16
click at [1329, 619] on li "Прийнято" at bounding box center [1344, 632] width 162 height 28
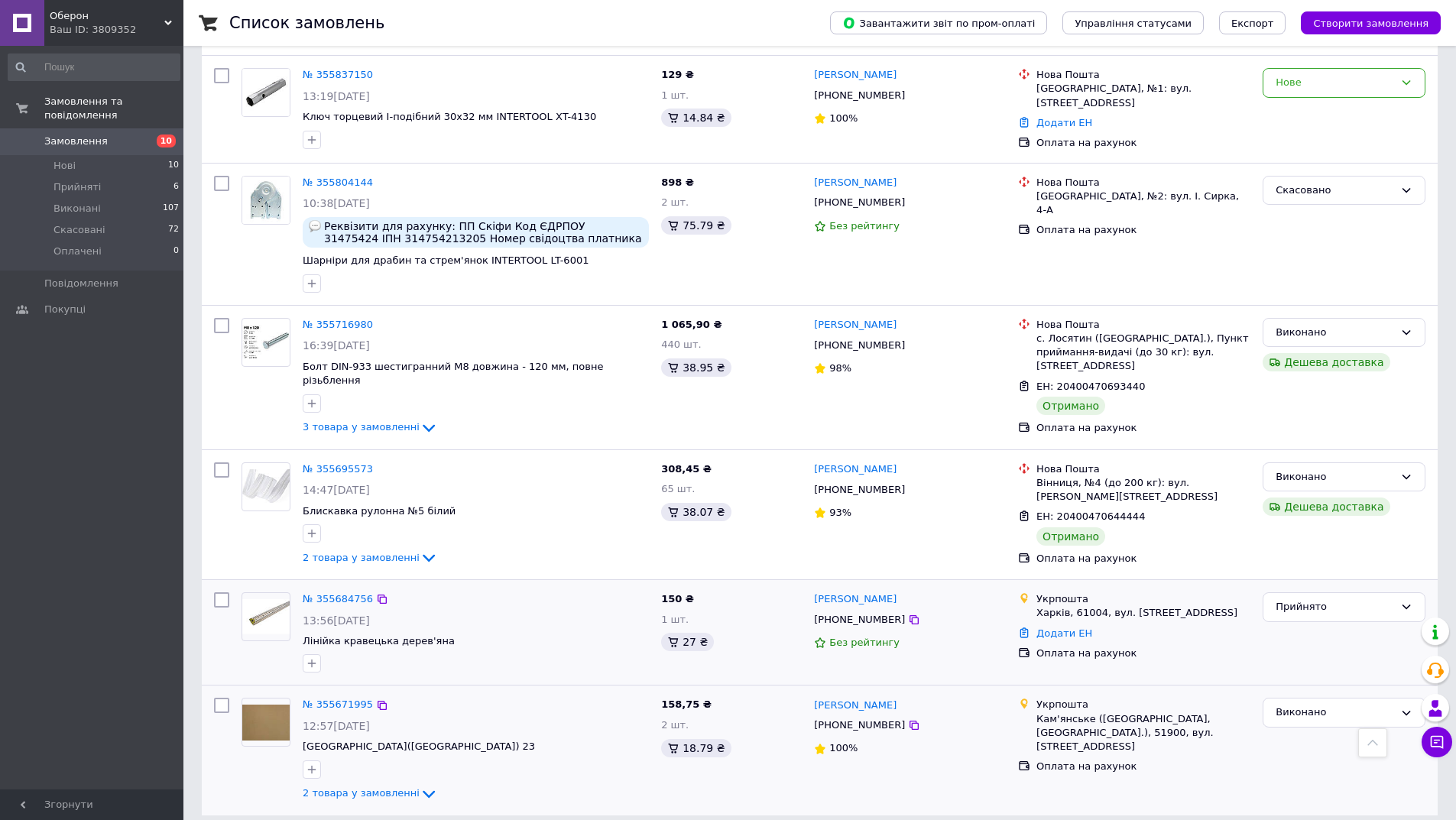
scroll to position [1836, 0]
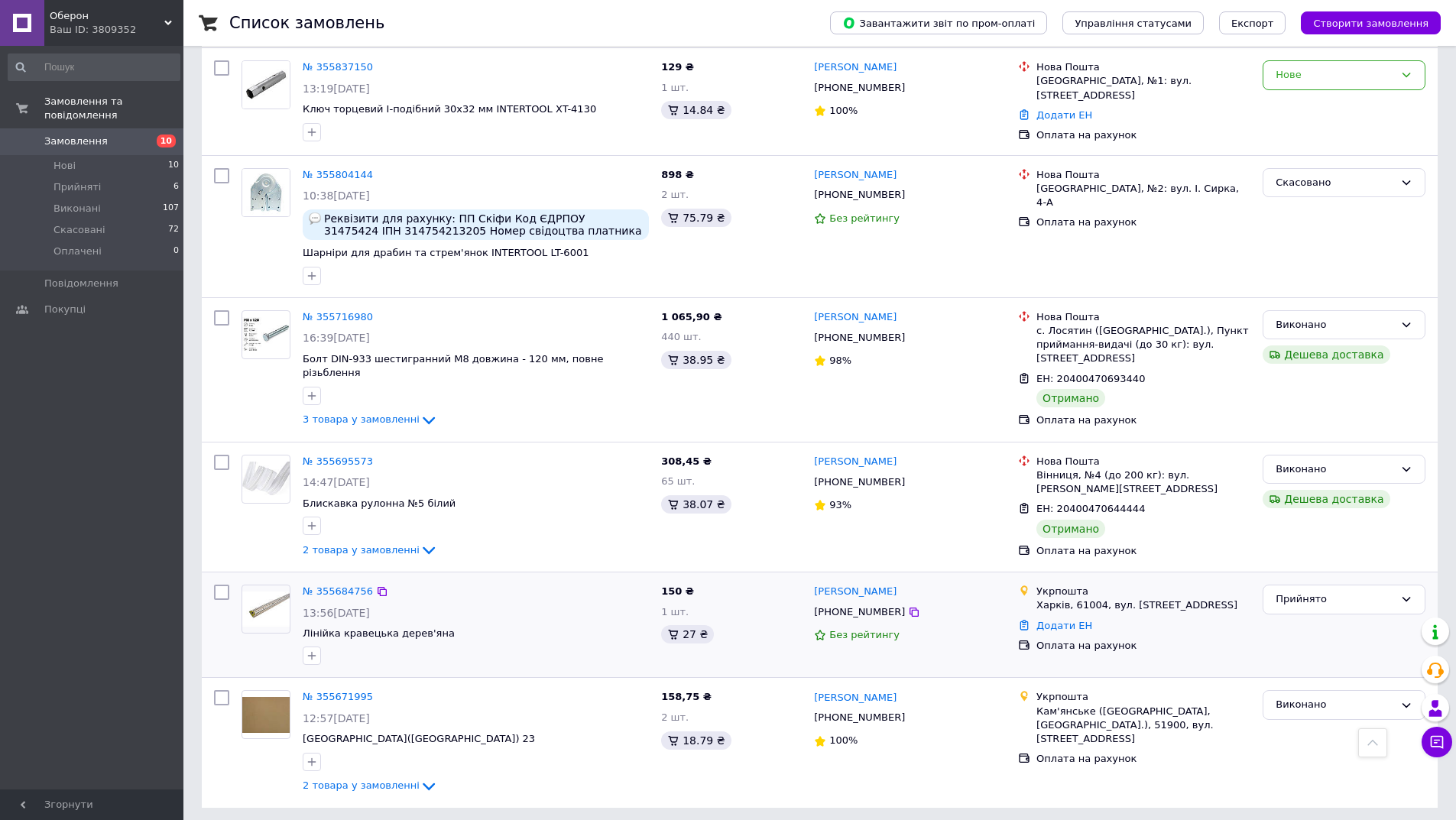
drag, startPoint x: 315, startPoint y: 787, endPoint x: 308, endPoint y: 780, distance: 9.9
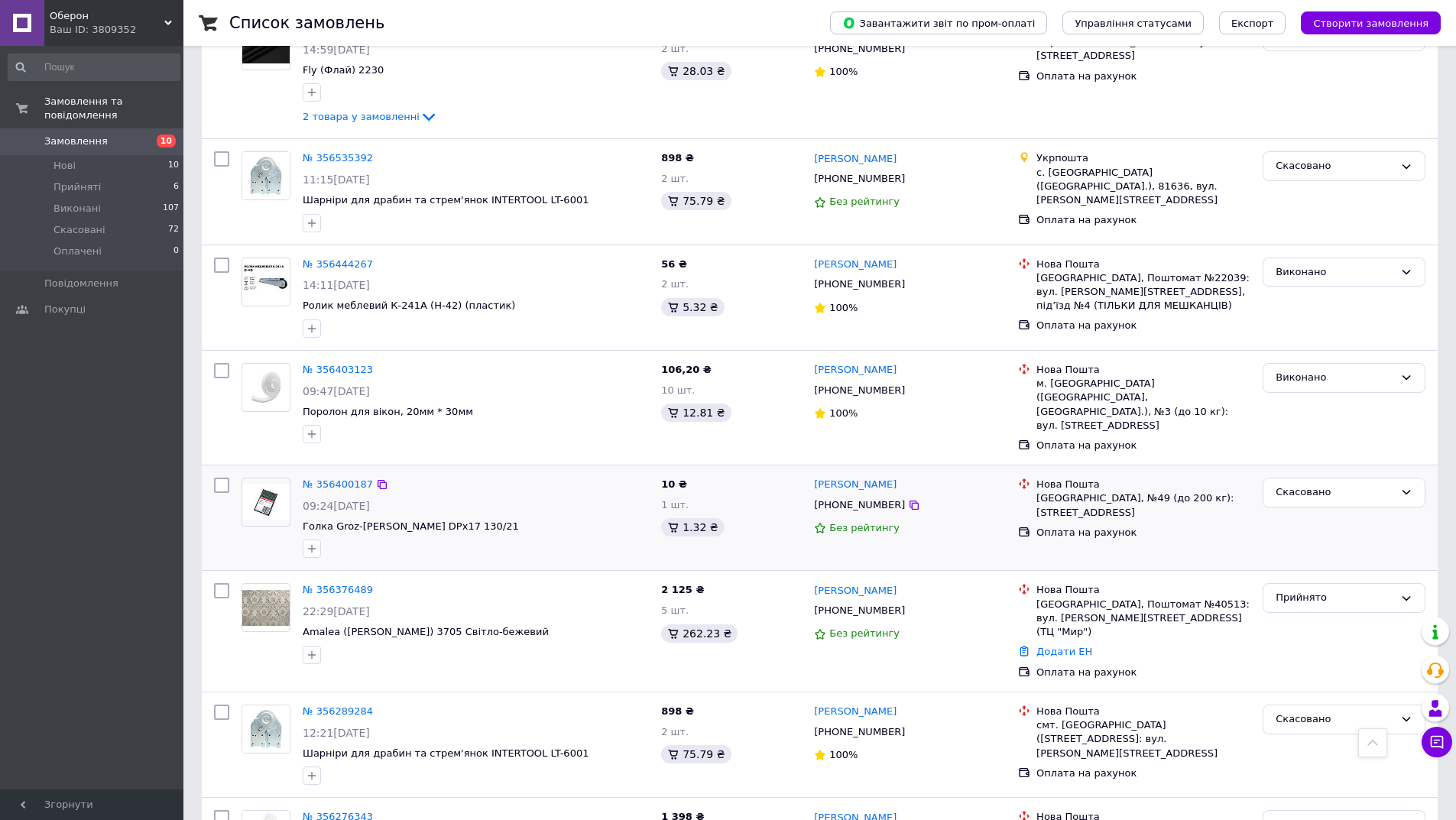
scroll to position [2248, 0]
